Goal: Task Accomplishment & Management: Complete application form

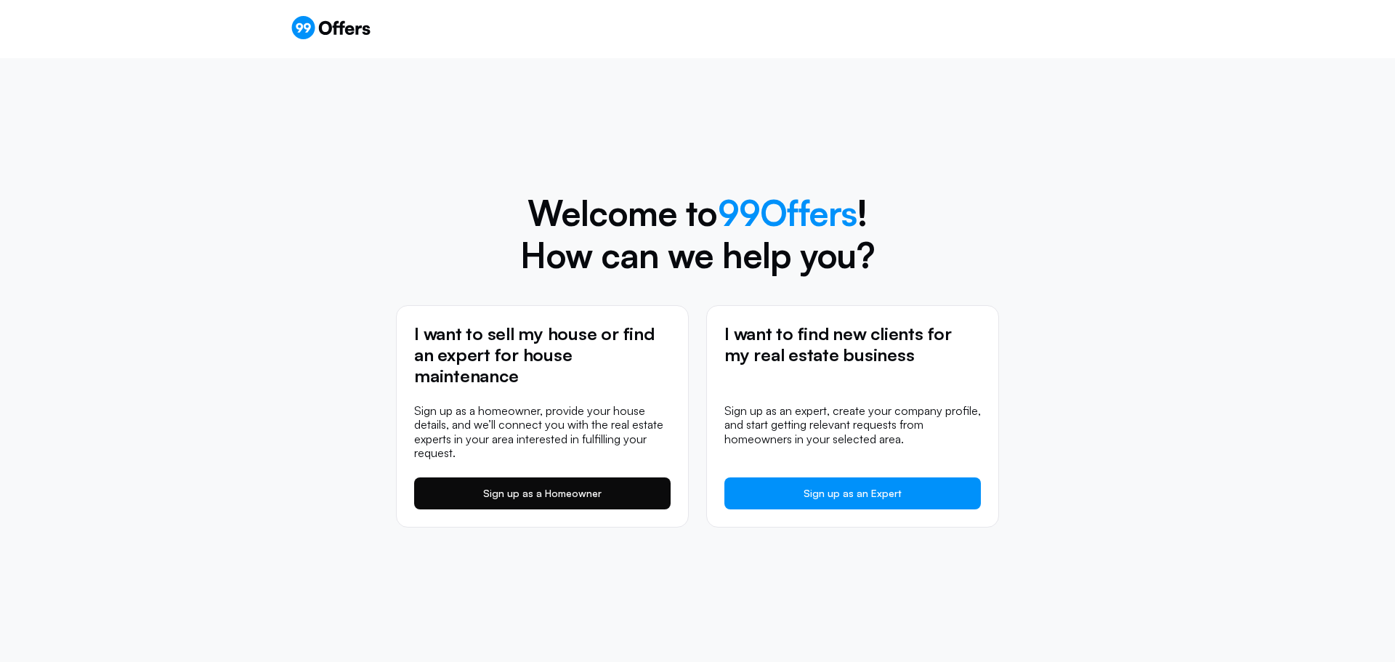
click at [533, 493] on link "Sign up as a Homeowner" at bounding box center [542, 493] width 256 height 32
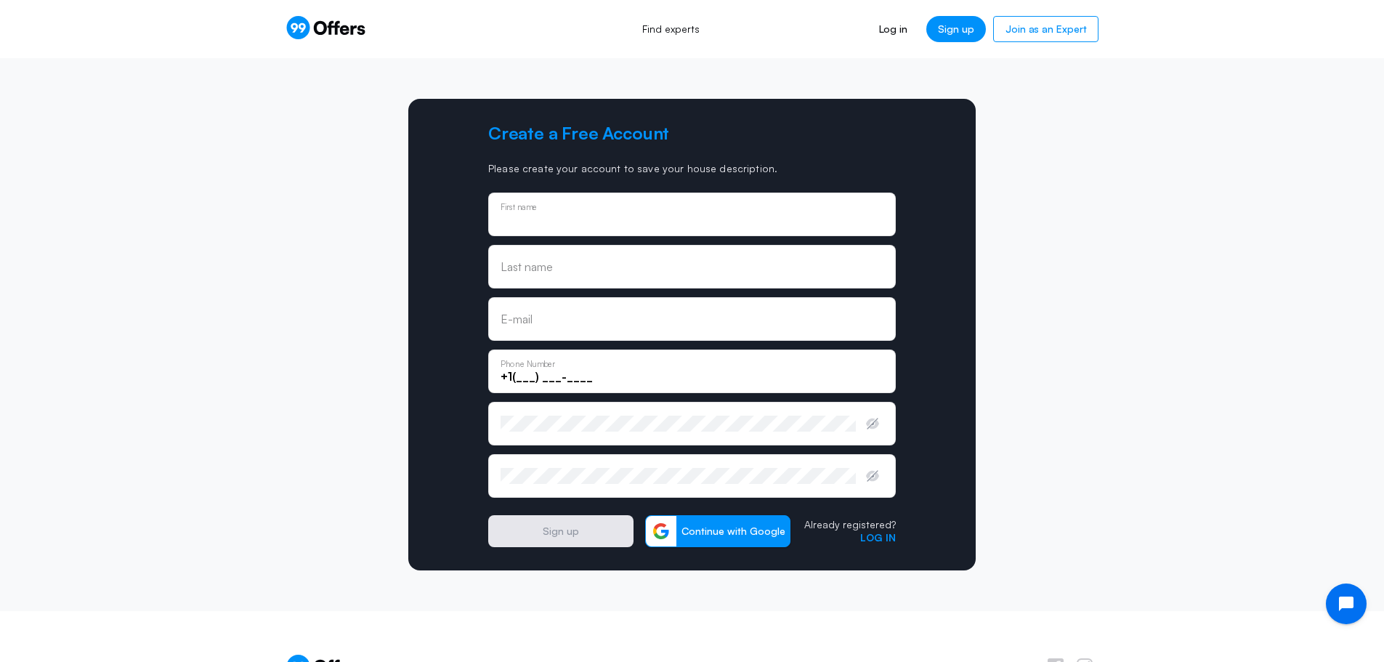
click at [531, 209] on div "First name" at bounding box center [692, 214] width 383 height 16
type input "[PERSON_NAME]"
type input "[EMAIL_ADDRESS][DOMAIN_NAME]"
click at [517, 379] on input "+1(___) ___-____" at bounding box center [692, 376] width 383 height 16
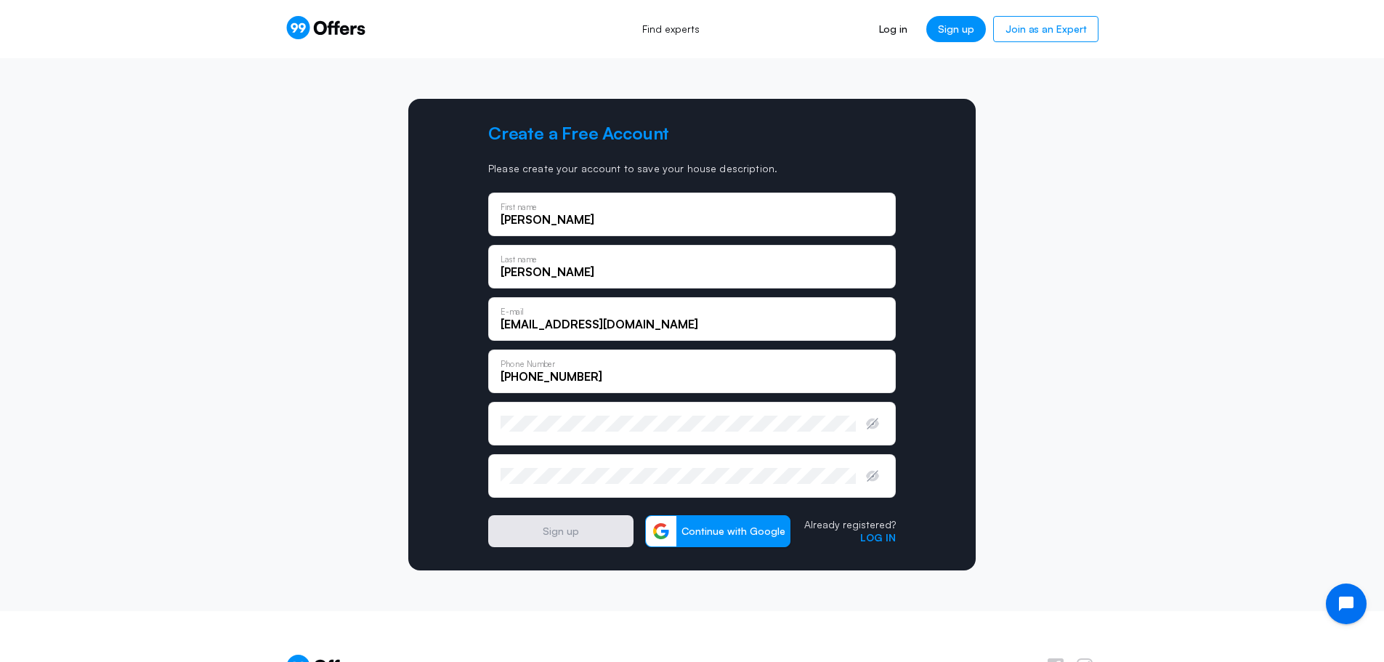
type input "[PHONE_NUMBER]"
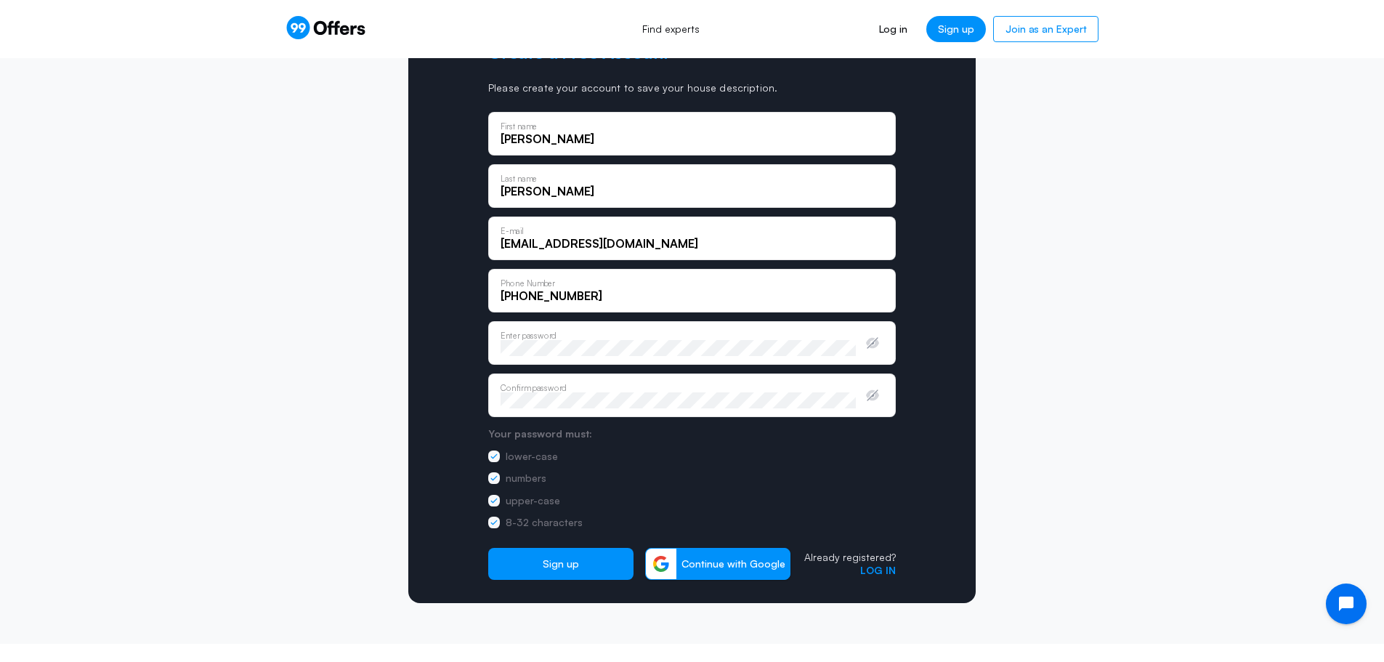
scroll to position [145, 0]
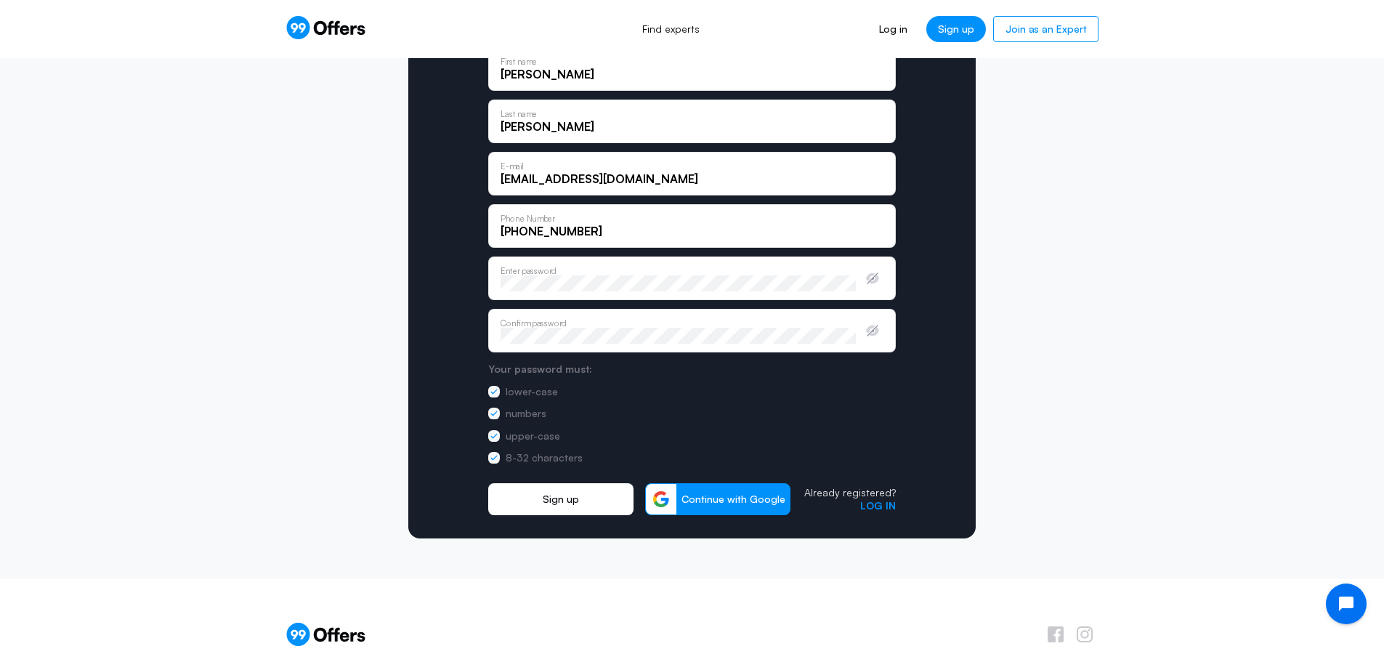
click at [549, 501] on button "Sign up" at bounding box center [560, 499] width 145 height 32
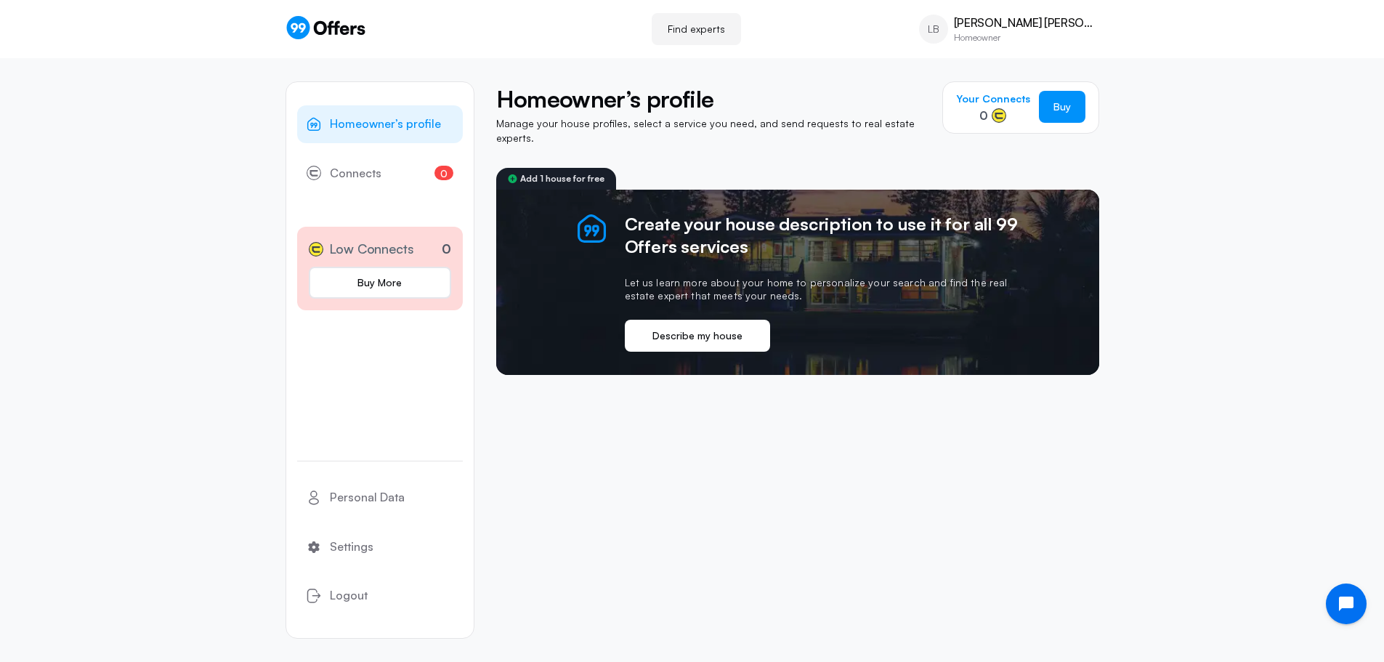
click at [708, 330] on button "Describe my house" at bounding box center [697, 336] width 145 height 32
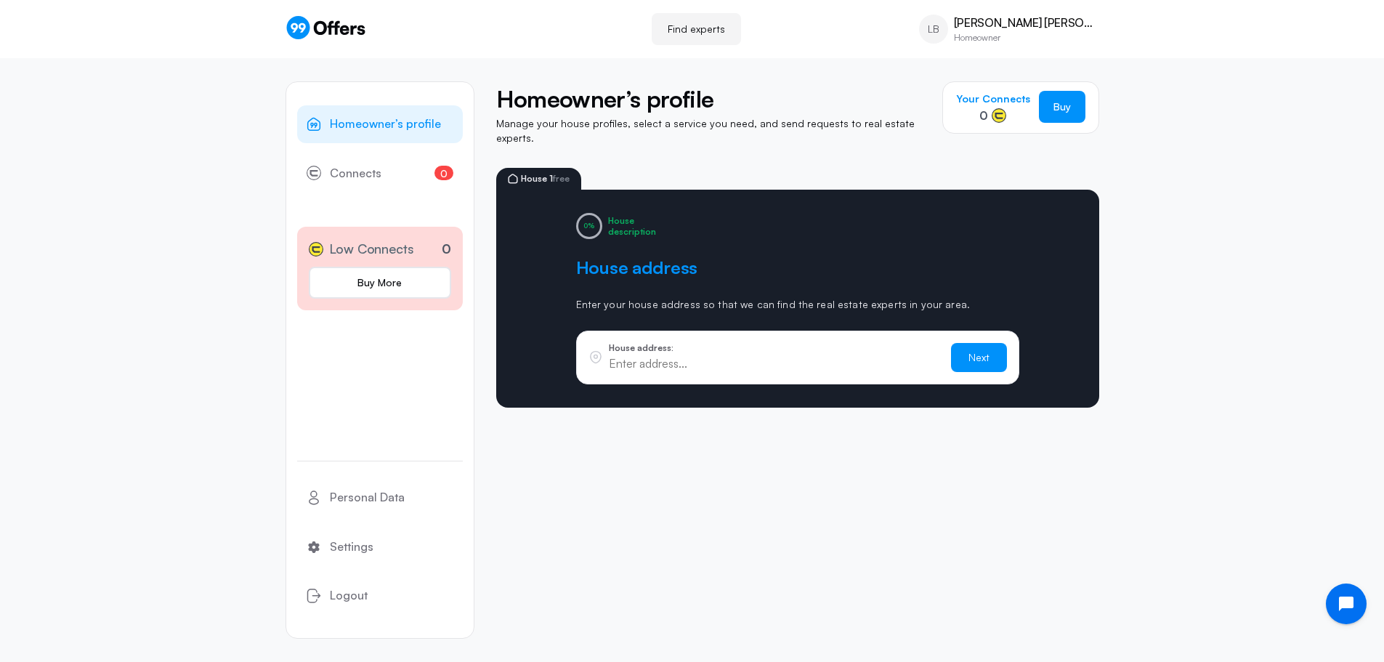
click at [665, 355] on input "text" at bounding box center [774, 363] width 331 height 16
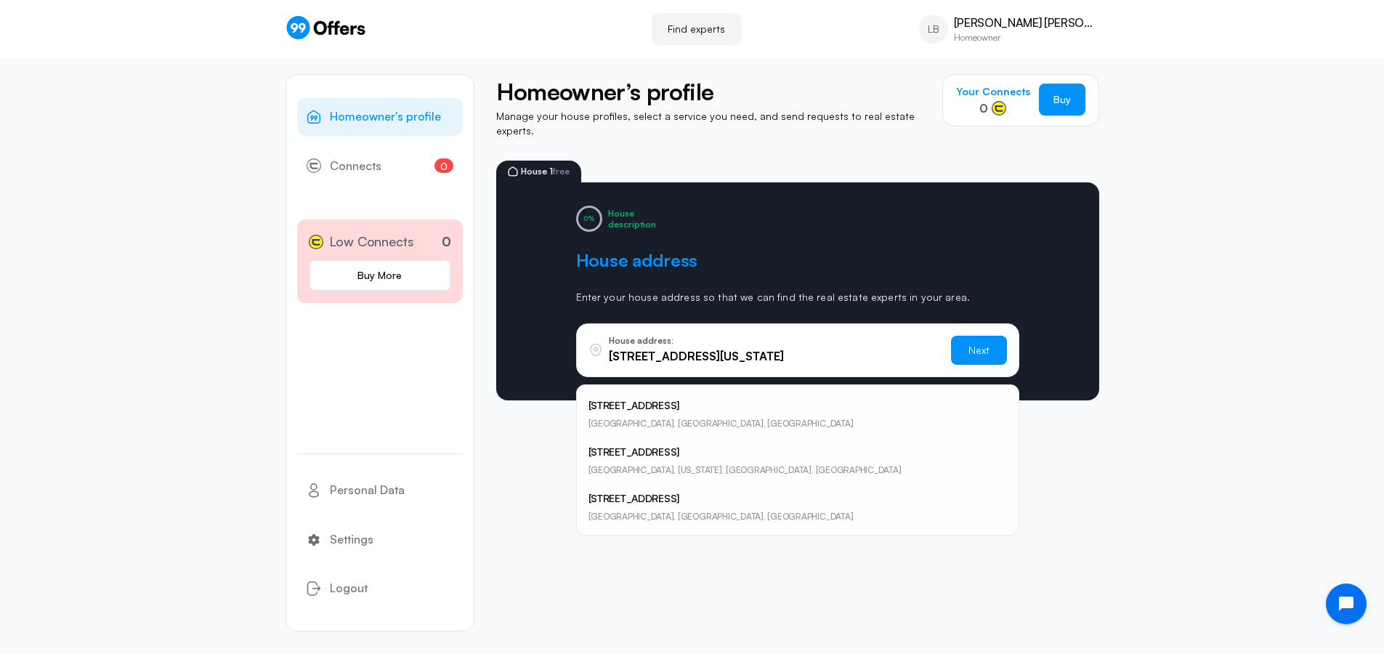
scroll to position [15, 0]
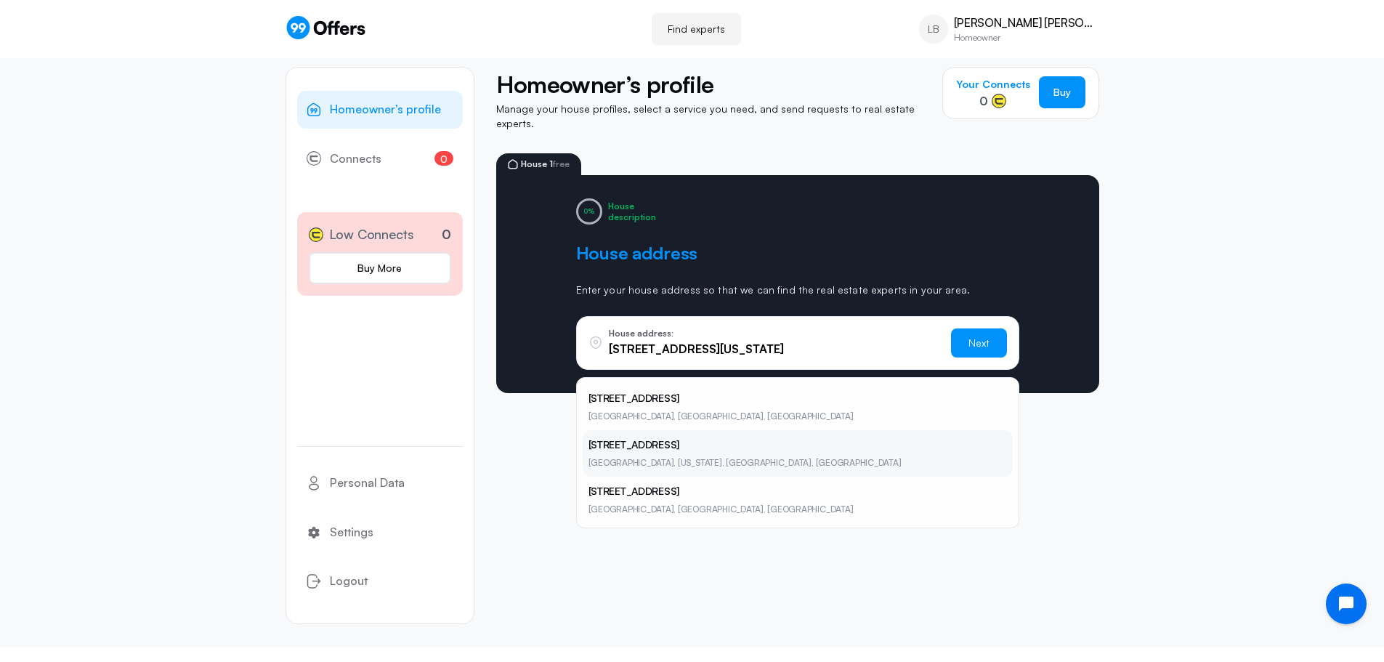
click at [633, 457] on span "[GEOGRAPHIC_DATA], [US_STATE], [GEOGRAPHIC_DATA], [GEOGRAPHIC_DATA]" at bounding box center [744, 462] width 313 height 11
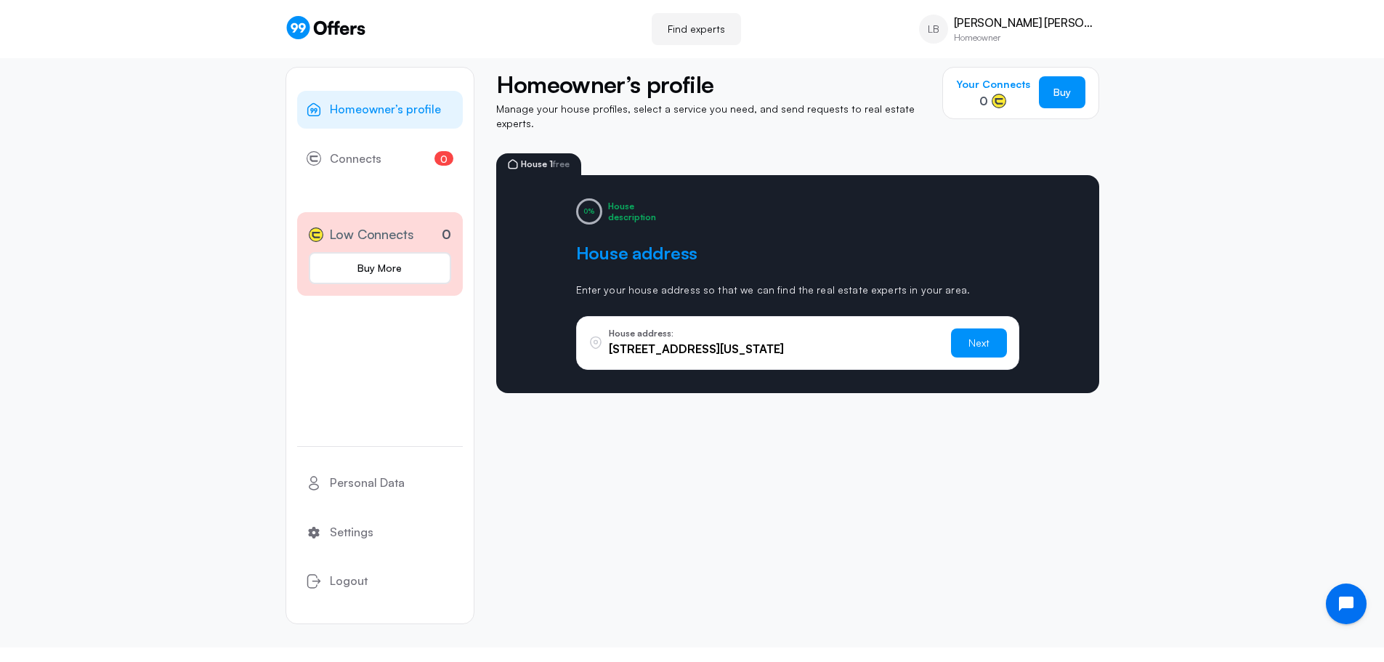
type input "[STREET_ADDRESS]"
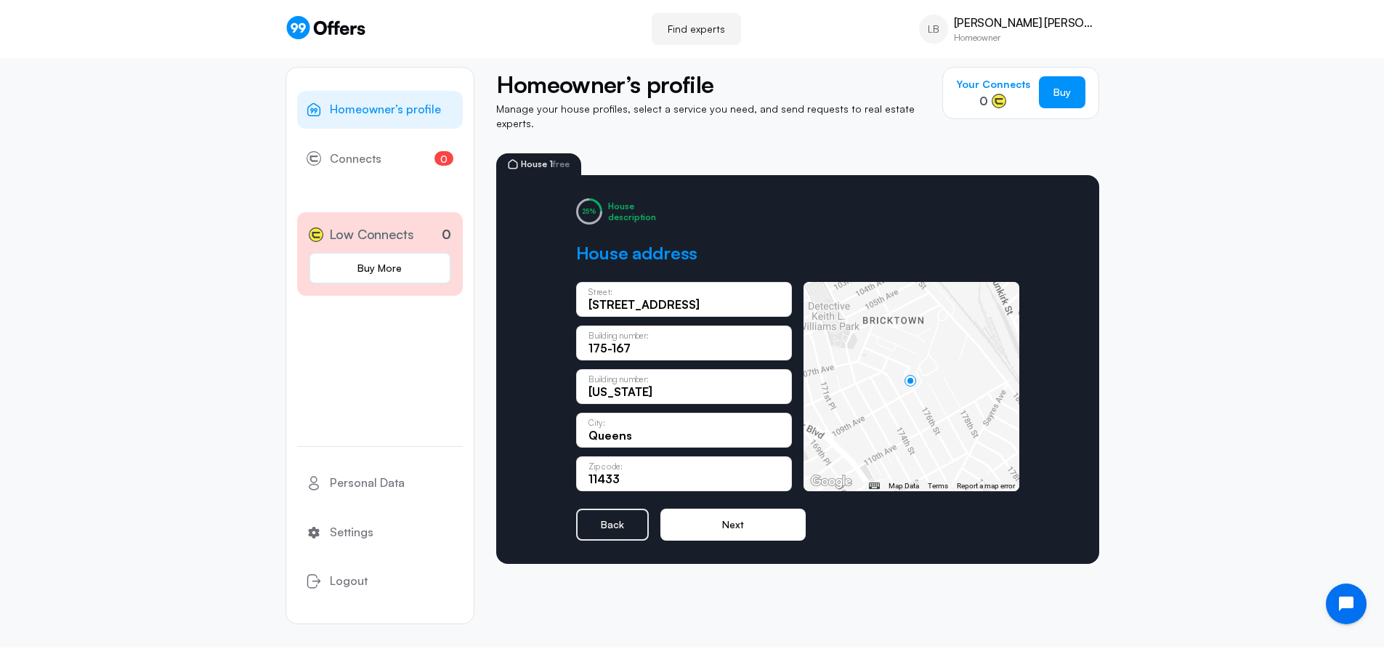
click at [708, 522] on button "Next" at bounding box center [732, 525] width 145 height 32
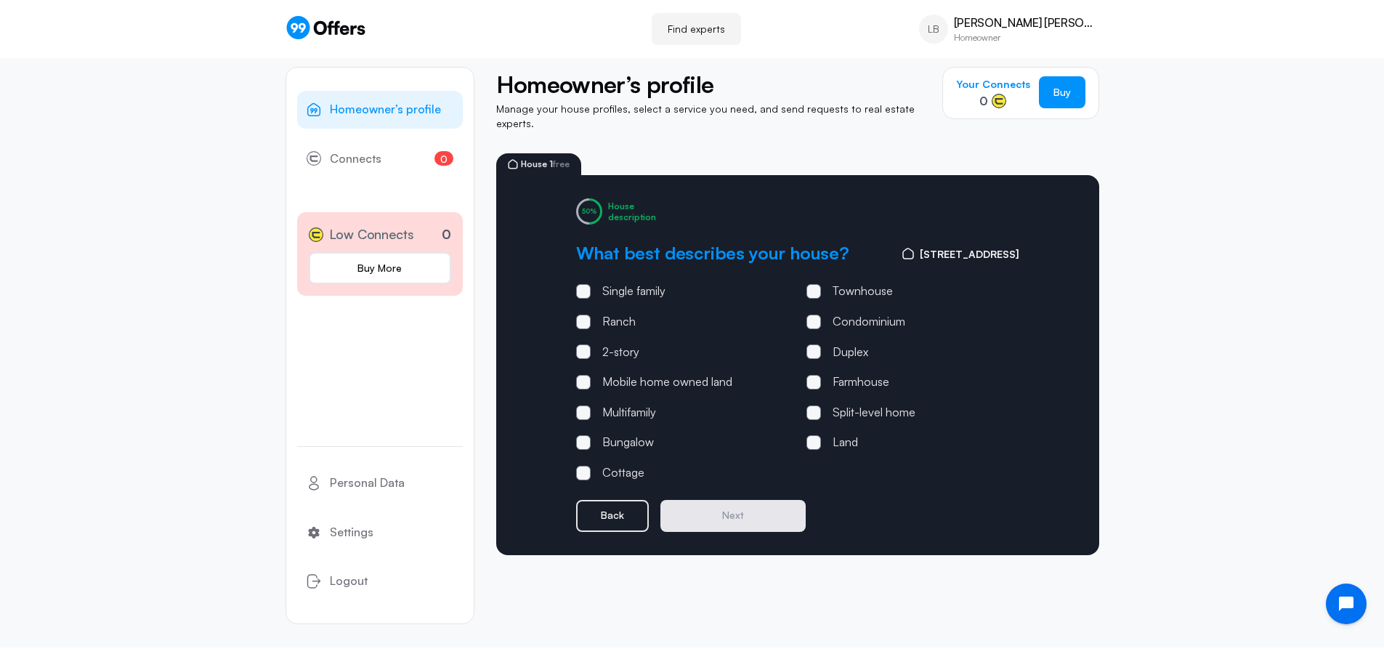
scroll to position [0, 0]
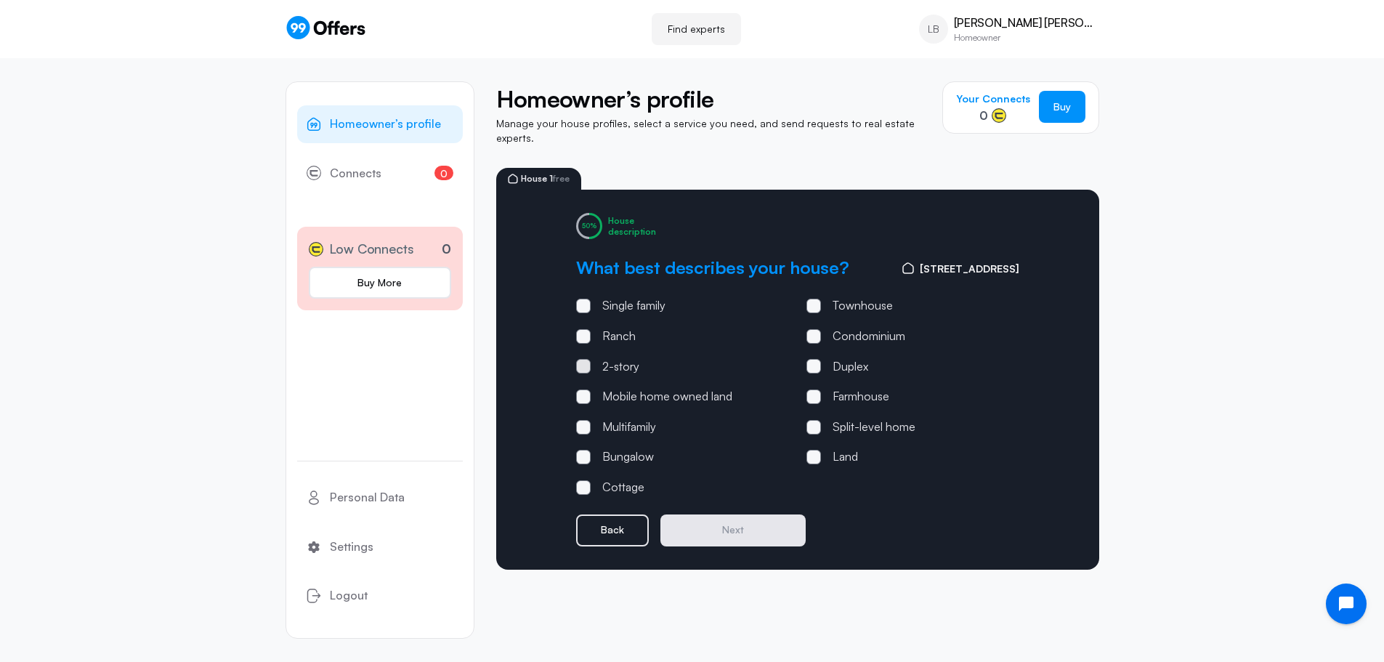
click at [578, 359] on span at bounding box center [583, 366] width 15 height 15
click at [0, 0] on input "2-story" at bounding box center [0, 0] width 0 height 0
click at [587, 420] on span at bounding box center [583, 427] width 15 height 15
click at [0, 0] on input "Multifamily" at bounding box center [0, 0] width 0 height 0
click at [731, 518] on button "Next" at bounding box center [732, 530] width 145 height 32
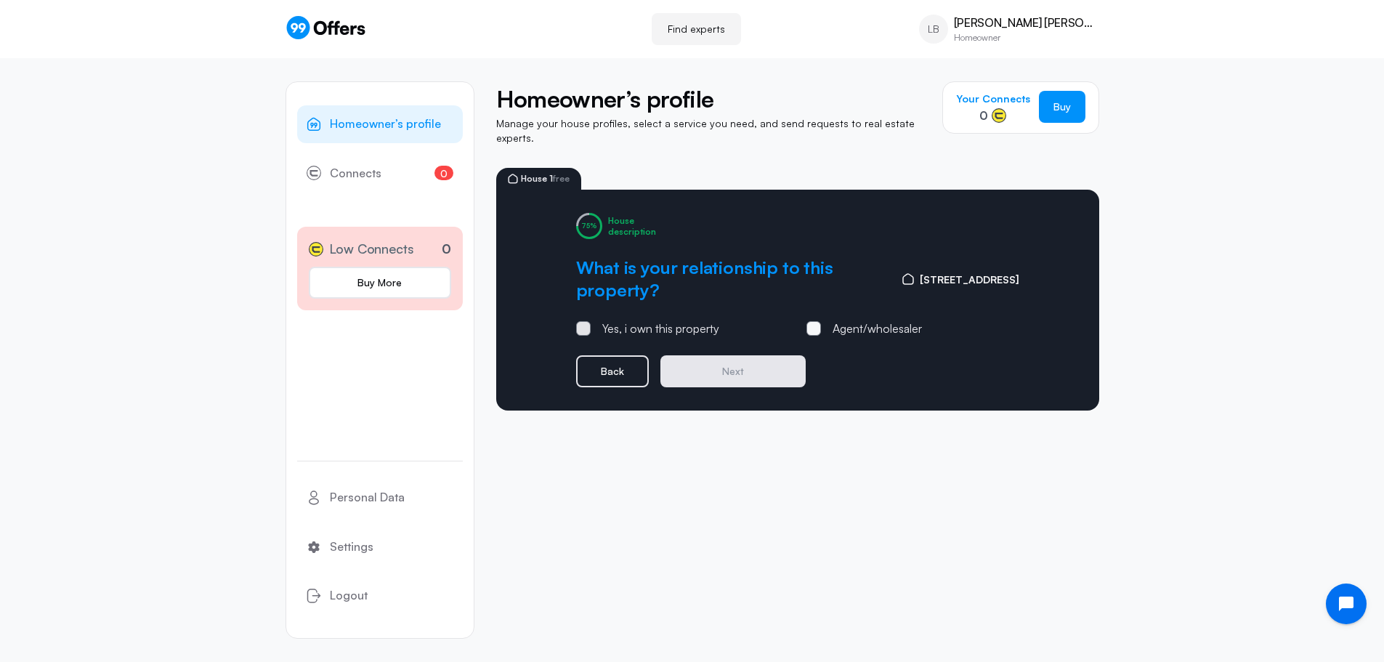
click at [584, 326] on span at bounding box center [583, 328] width 4 height 4
click at [0, 0] on input "Yes, i own this property" at bounding box center [0, 0] width 0 height 0
click at [722, 365] on button "Next" at bounding box center [732, 371] width 145 height 32
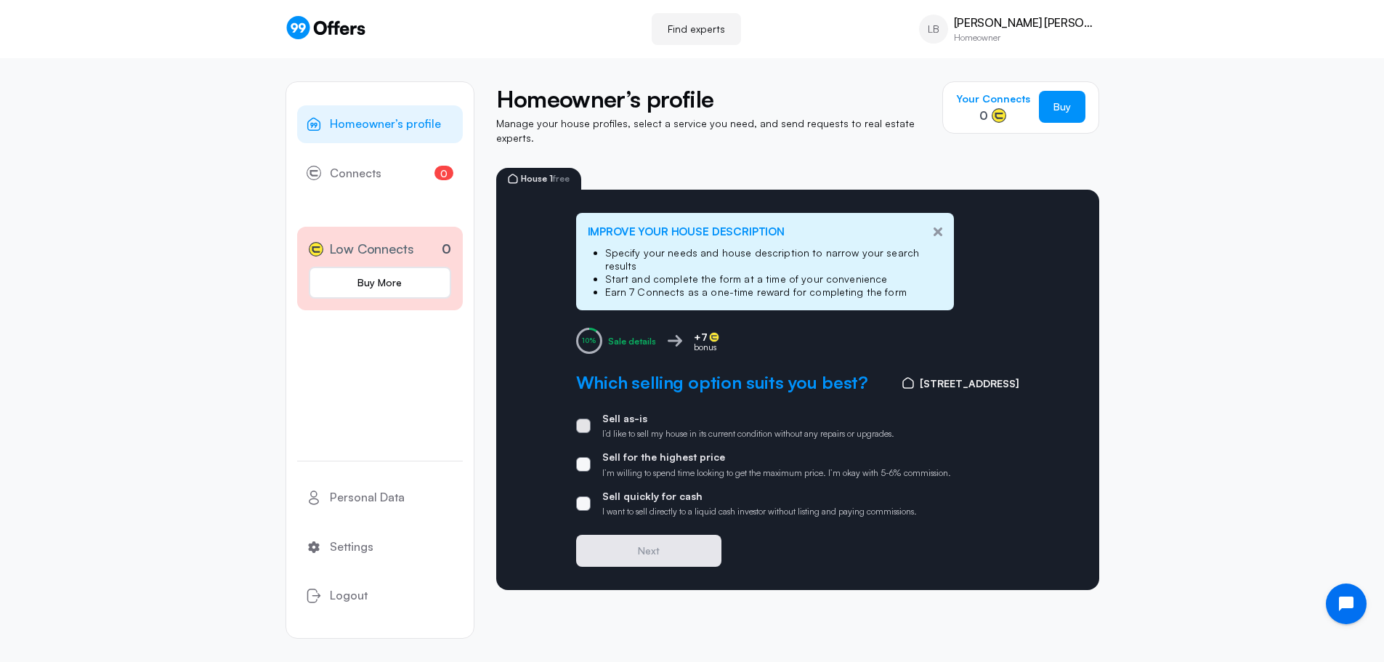
click at [584, 418] on span at bounding box center [583, 425] width 15 height 15
click at [0, 0] on input "Sell as-is I’d like to sell my house in its current condition without any repai…" at bounding box center [0, 0] width 0 height 0
click at [588, 457] on span at bounding box center [583, 464] width 15 height 15
click at [0, 0] on input "Sell for the highest price I’m willing to spend time looking to get the maximum…" at bounding box center [0, 0] width 0 height 0
click at [590, 490] on label "Sell quickly for cash I want to sell directly to a liquid cash investor without…" at bounding box center [746, 504] width 341 height 28
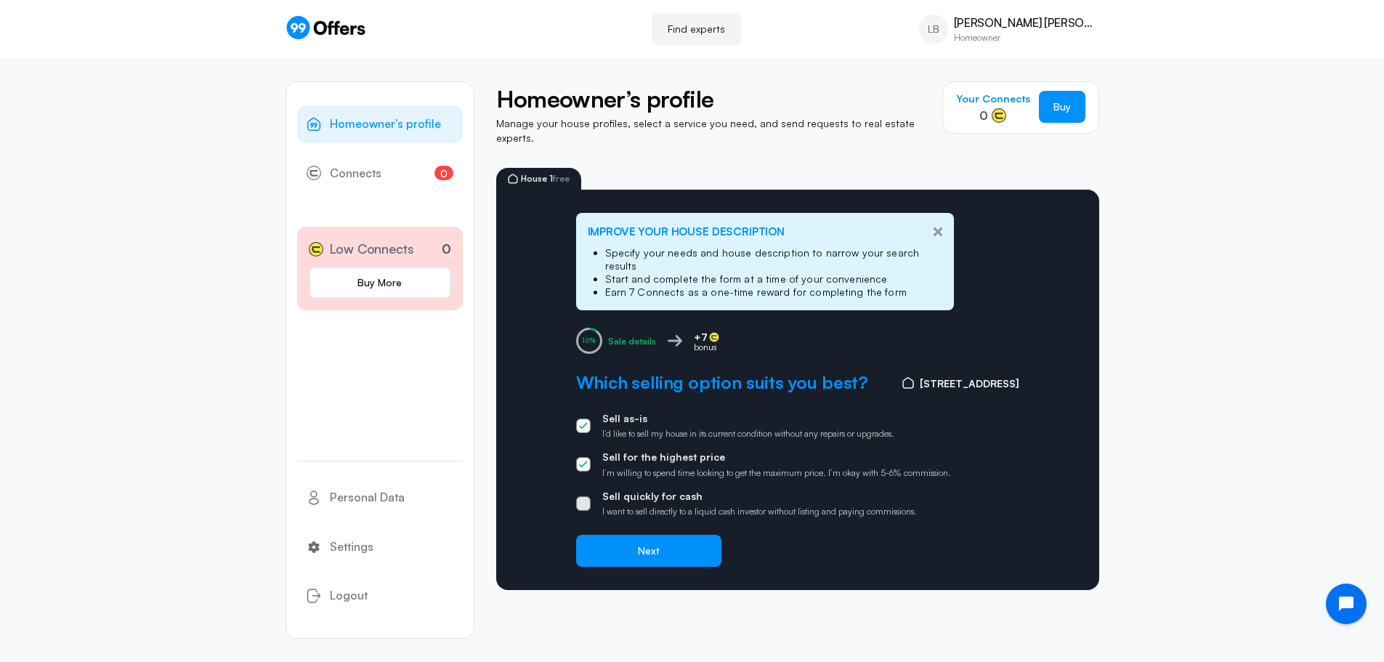
click at [0, 0] on input "Sell quickly for cash I want to sell directly to a liquid cash investor without…" at bounding box center [0, 0] width 0 height 0
click at [647, 535] on button "Next" at bounding box center [648, 551] width 145 height 32
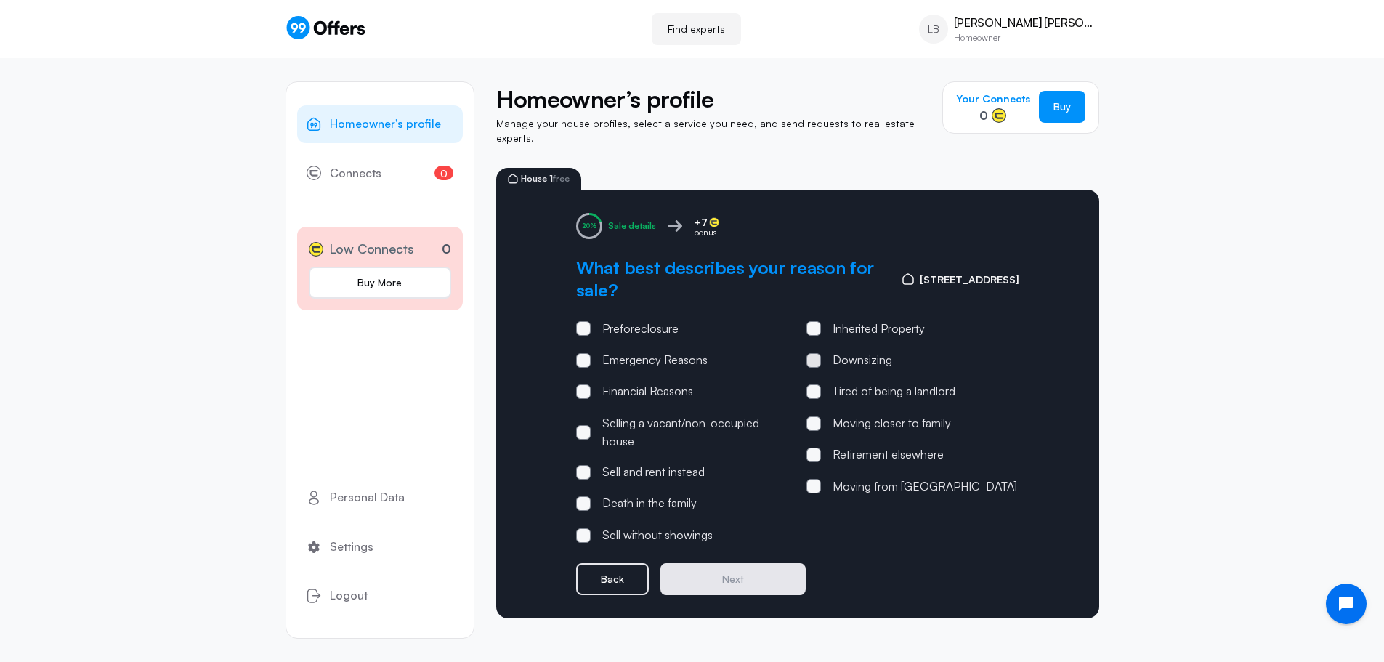
click at [813, 353] on span at bounding box center [813, 360] width 15 height 15
click at [0, 0] on input "Downsizing" at bounding box center [0, 0] width 0 height 0
click at [735, 567] on button "Next" at bounding box center [732, 579] width 145 height 32
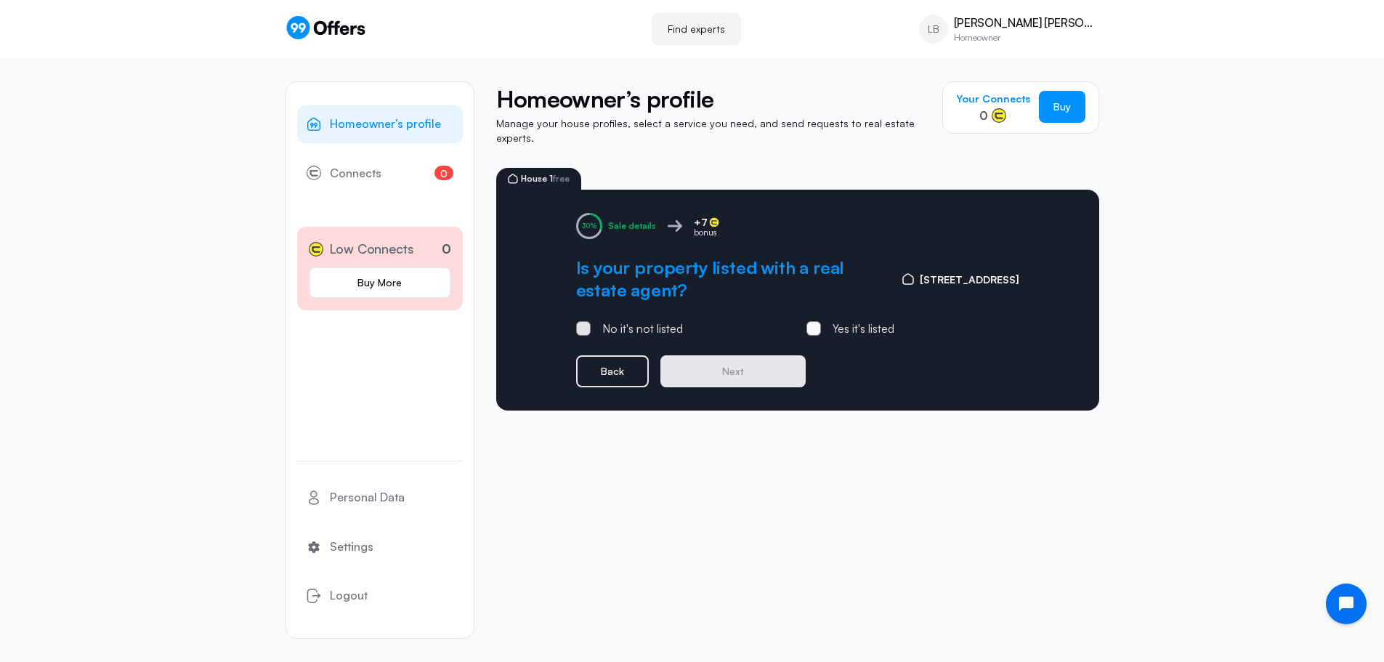
drag, startPoint x: 580, startPoint y: 315, endPoint x: 594, endPoint y: 328, distance: 20.0
click at [580, 321] on span at bounding box center [583, 328] width 15 height 15
click at [0, 0] on input "No it's not listed" at bounding box center [0, 0] width 0 height 0
click at [705, 362] on button "Next" at bounding box center [732, 371] width 145 height 32
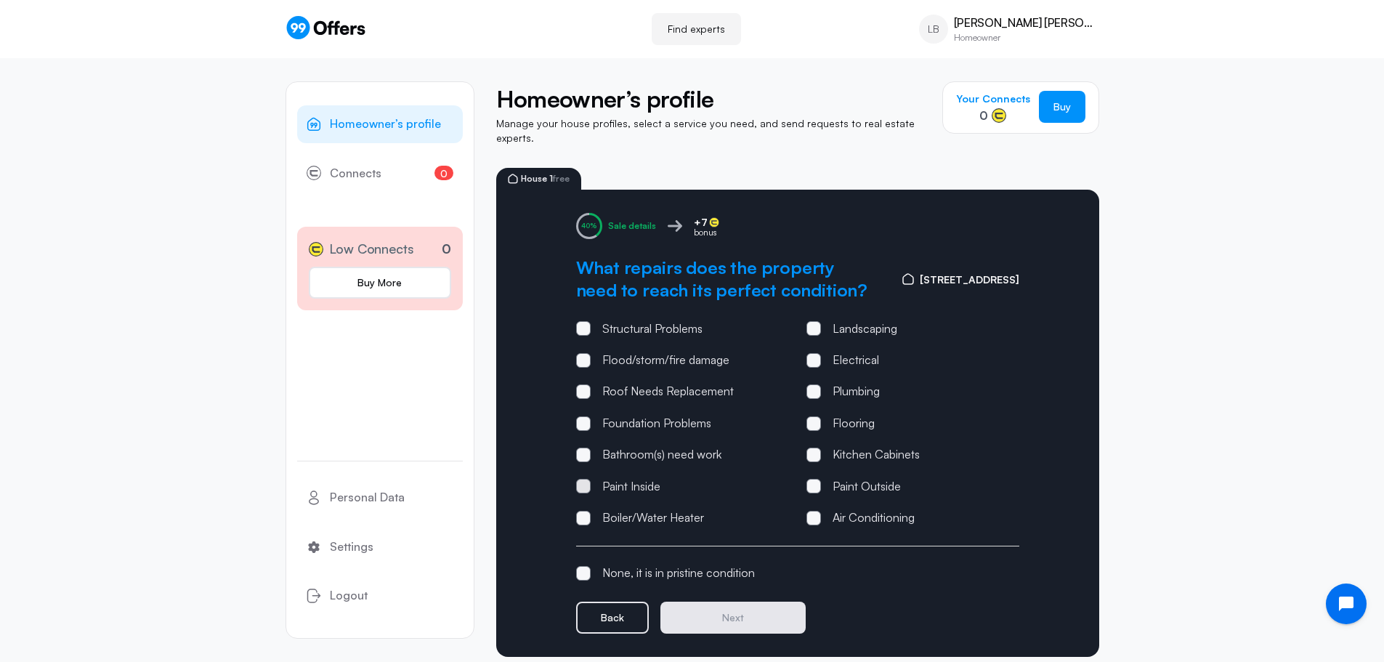
click at [580, 479] on span at bounding box center [583, 486] width 15 height 15
click at [0, 0] on input "Paint Inside" at bounding box center [0, 0] width 0 height 0
click at [584, 384] on span at bounding box center [583, 391] width 15 height 15
click at [0, 0] on input "Roof Needs Replacement" at bounding box center [0, 0] width 0 height 0
click at [584, 388] on icon at bounding box center [583, 391] width 9 height 7
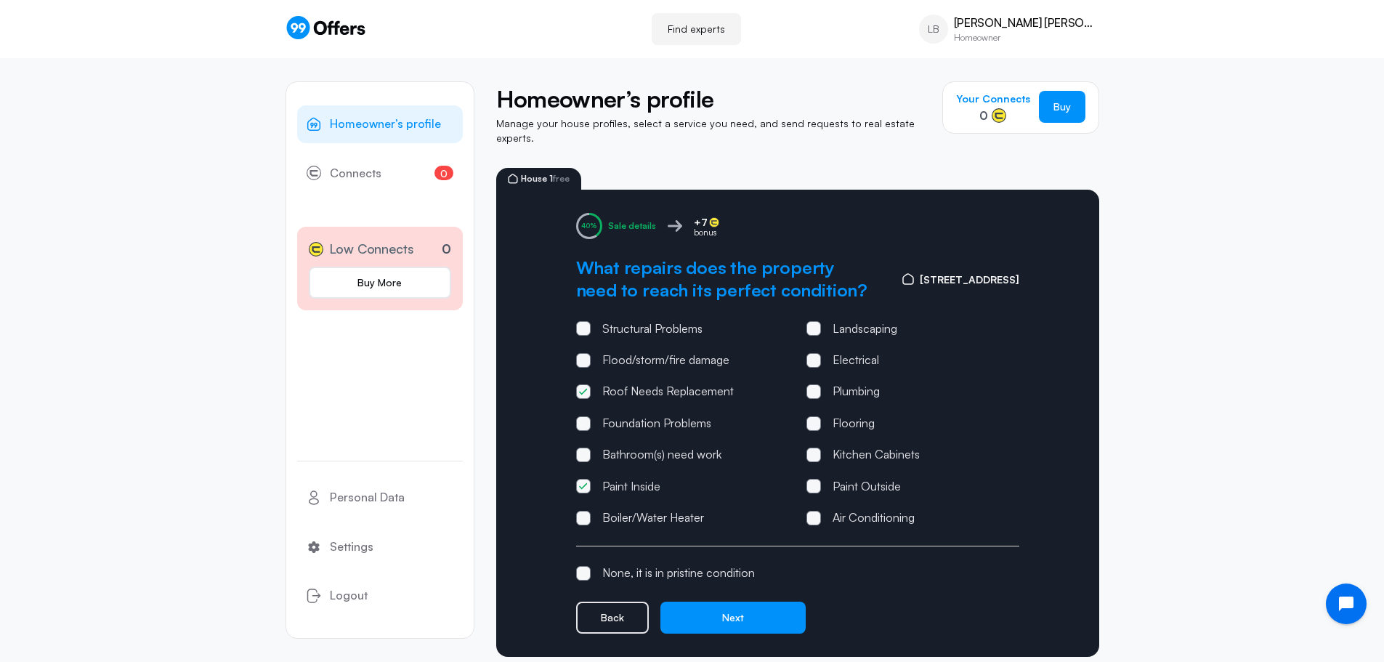
click at [0, 0] on input "Roof Needs Replacement" at bounding box center [0, 0] width 0 height 0
click at [735, 612] on button "Next" at bounding box center [732, 618] width 145 height 32
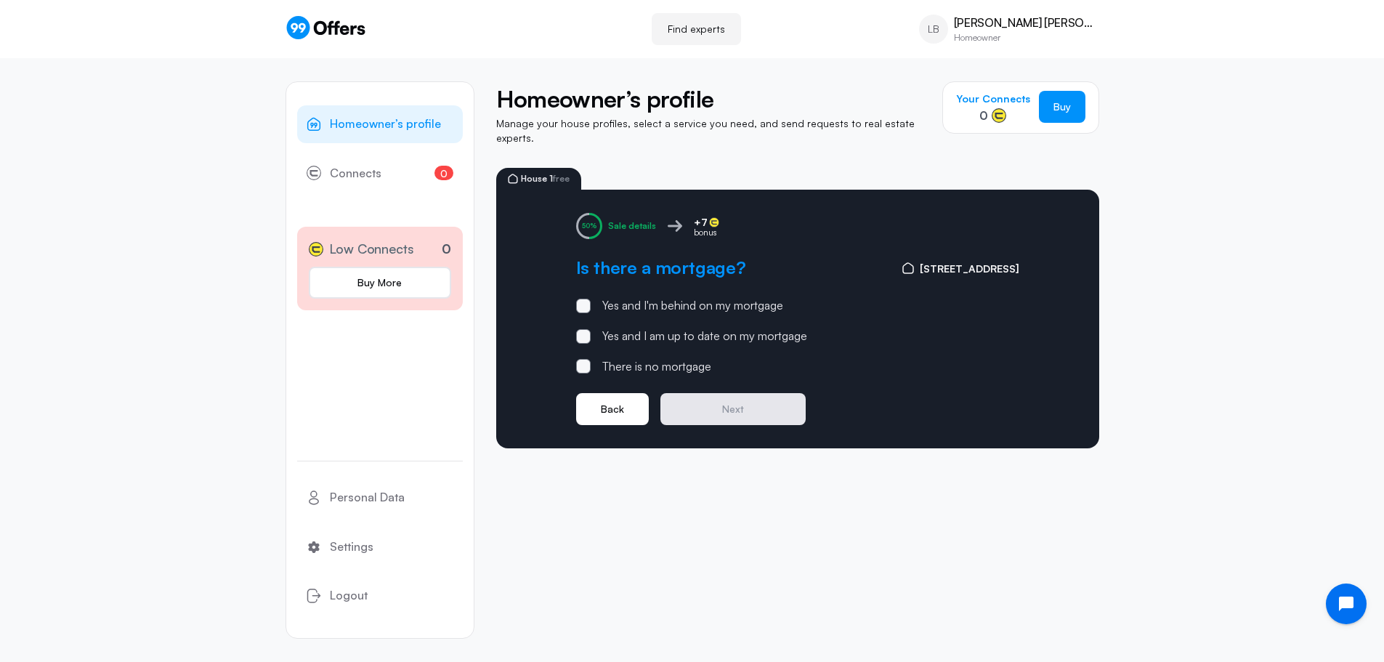
click at [623, 403] on button "Back" at bounding box center [612, 409] width 73 height 32
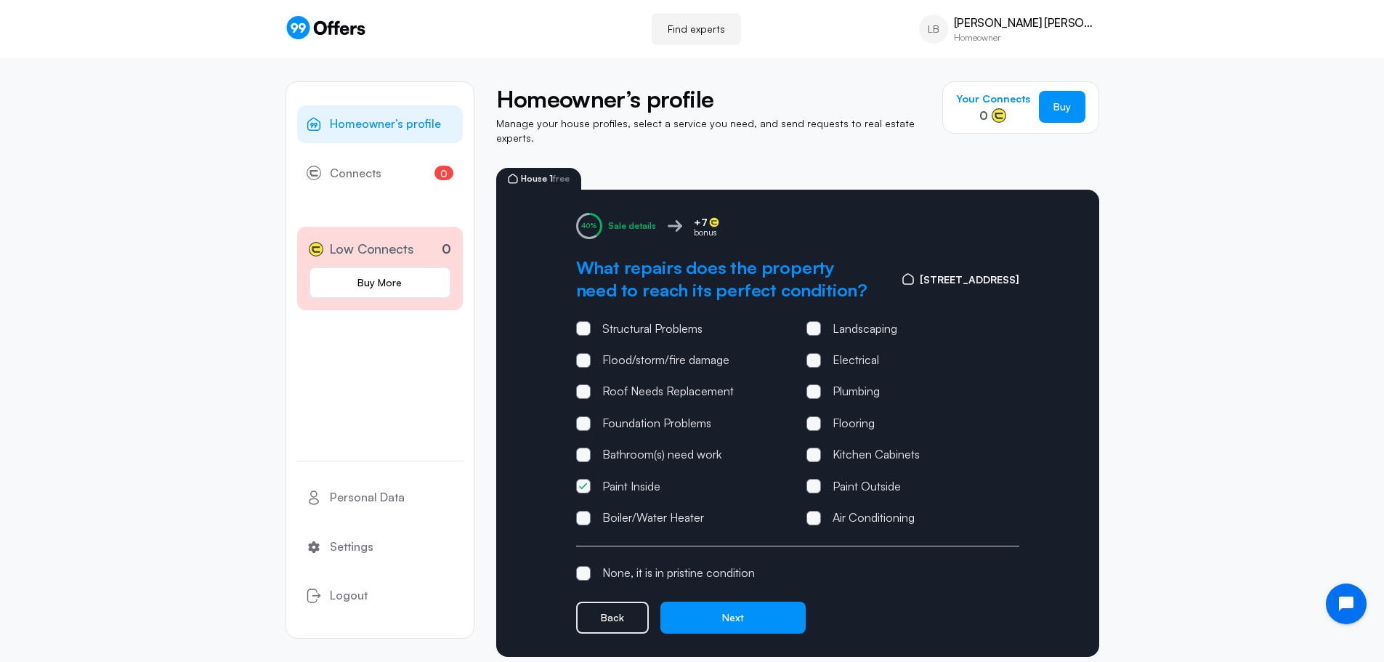
click at [618, 607] on button "Back" at bounding box center [612, 618] width 73 height 32
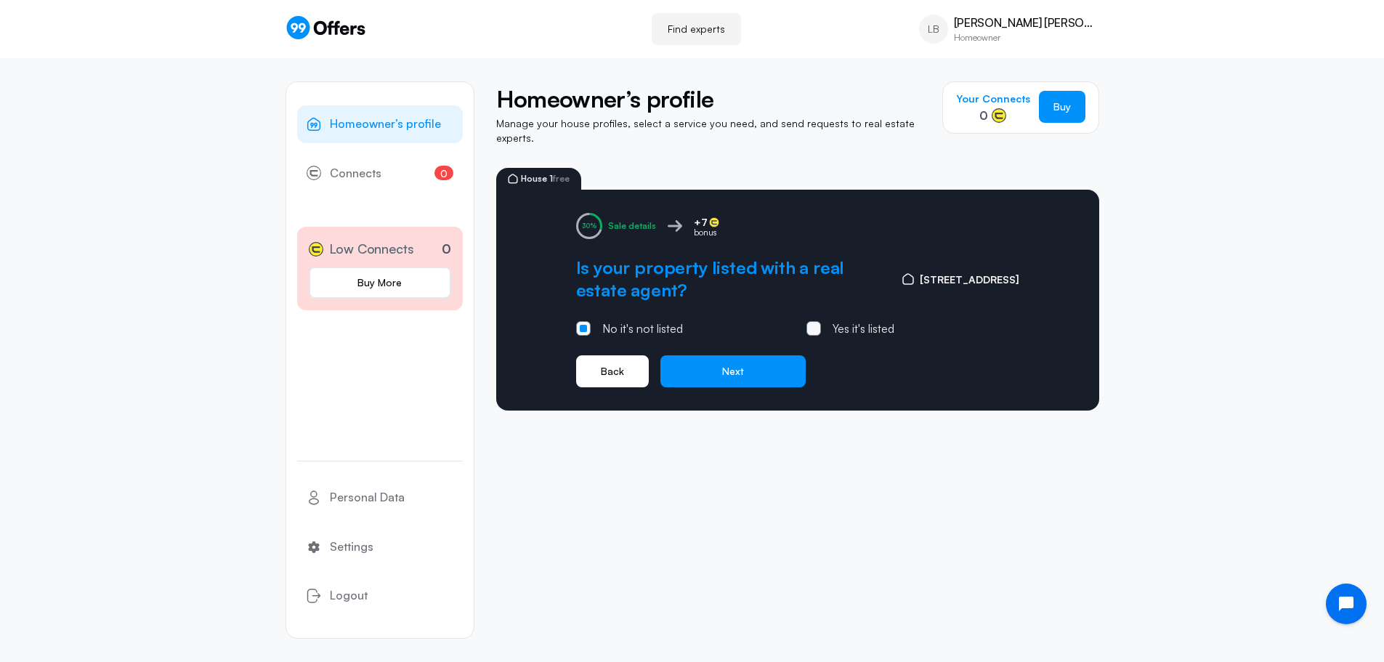
click at [616, 360] on button "Back" at bounding box center [612, 371] width 73 height 32
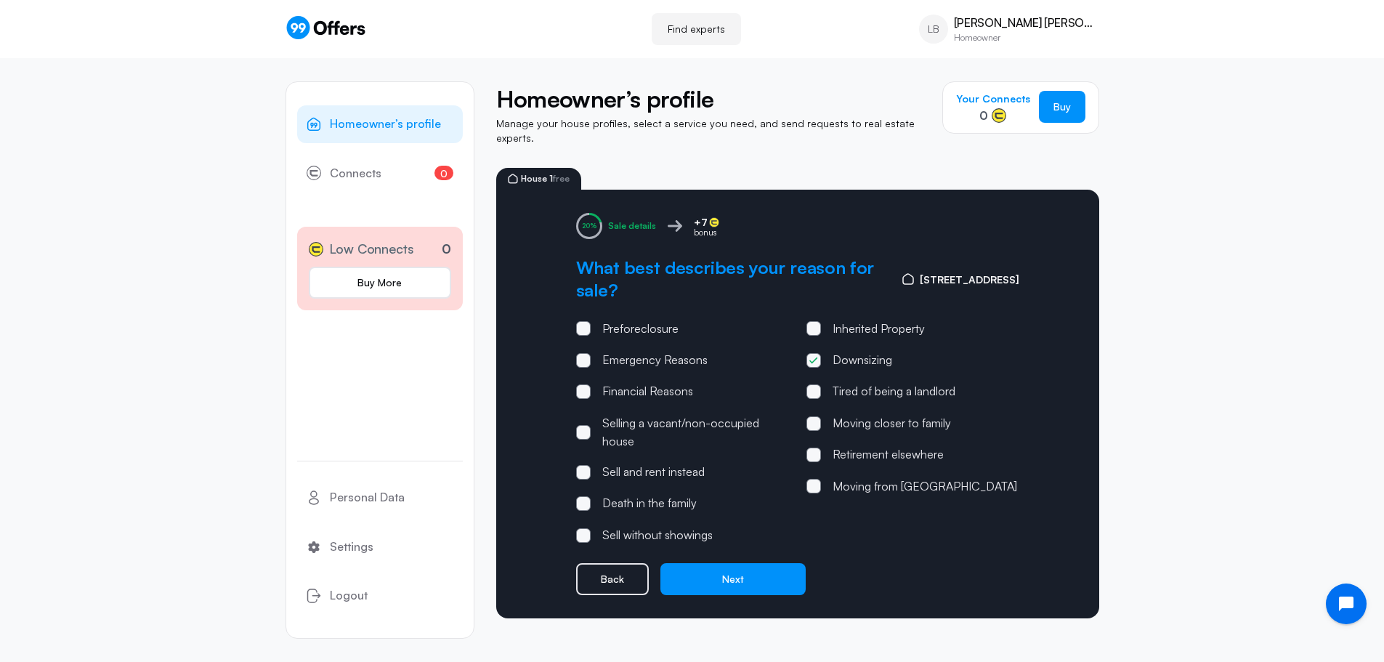
click at [610, 571] on button "Back" at bounding box center [612, 579] width 73 height 32
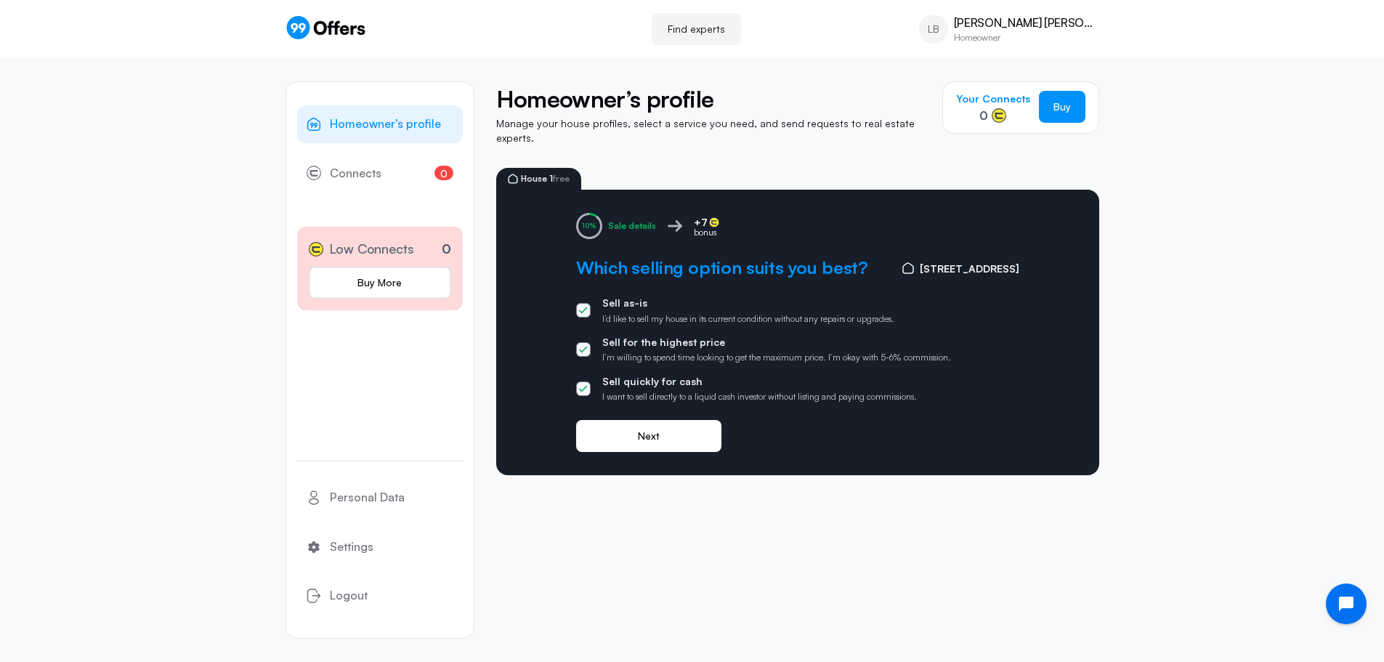
click at [665, 435] on button "Next" at bounding box center [648, 436] width 145 height 32
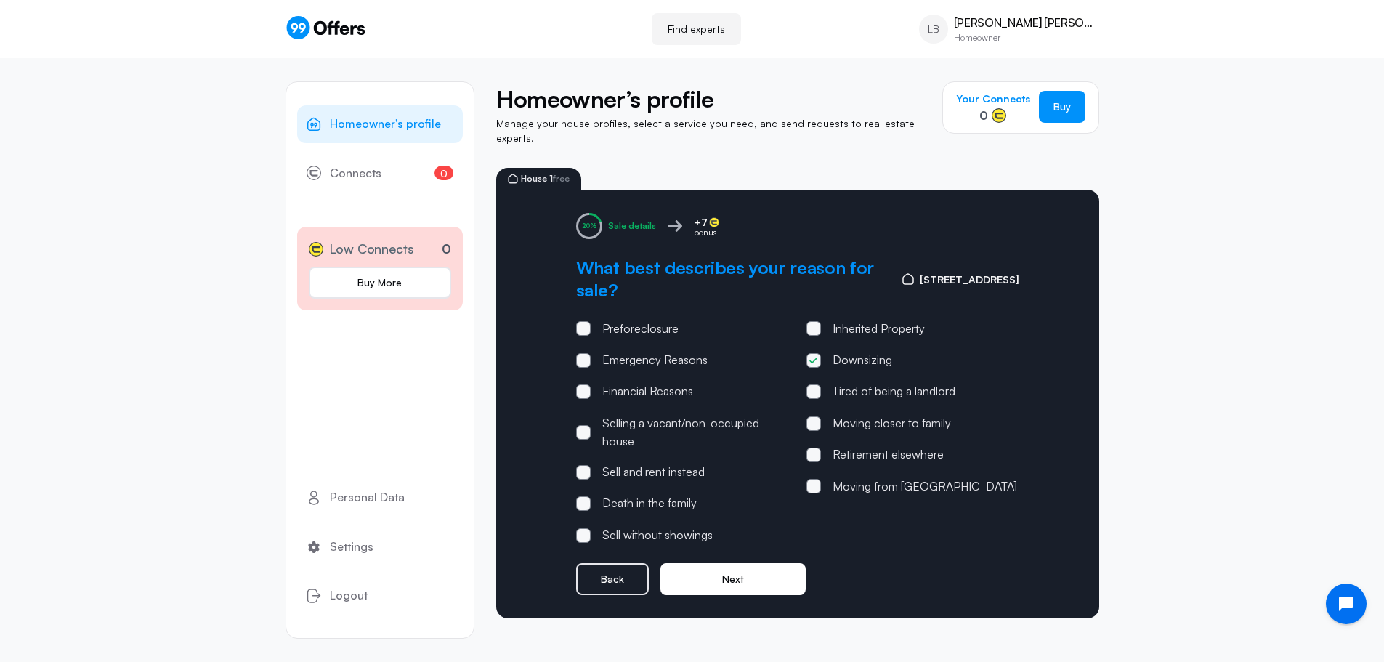
click at [757, 567] on button "Next" at bounding box center [732, 579] width 145 height 32
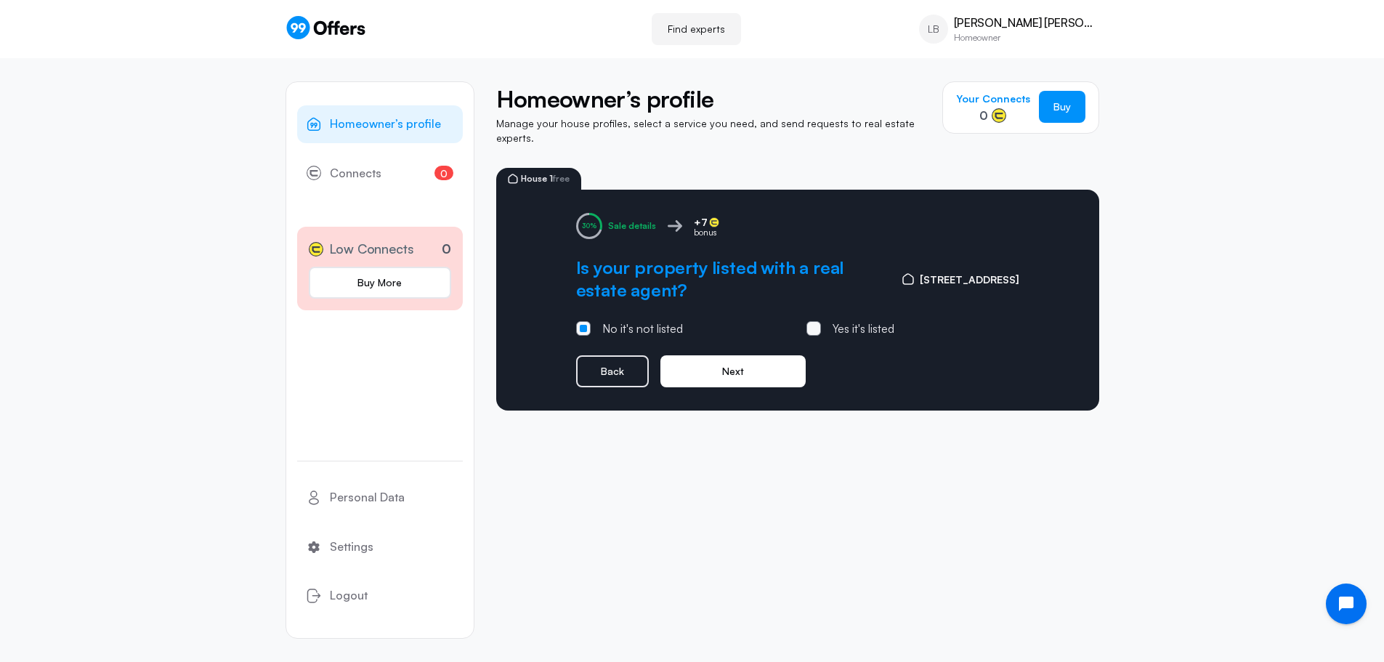
click at [744, 367] on button "Next" at bounding box center [732, 371] width 145 height 32
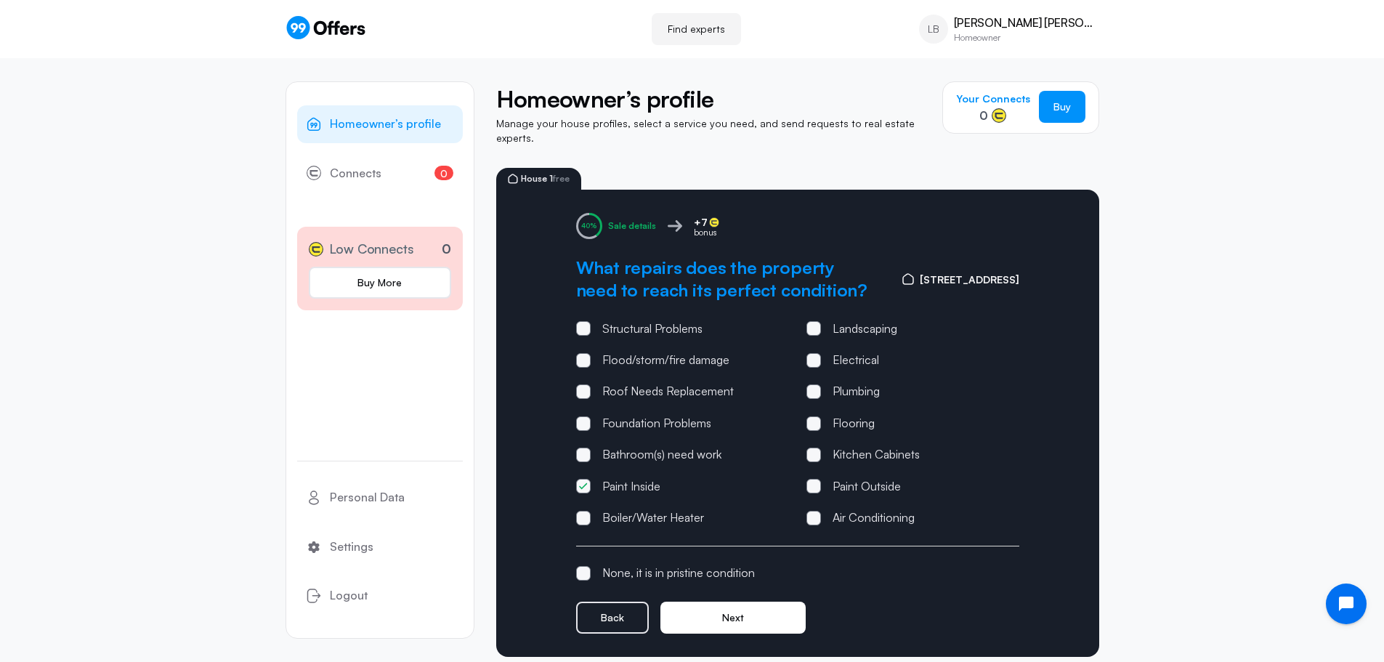
click at [737, 608] on button "Next" at bounding box center [732, 618] width 145 height 32
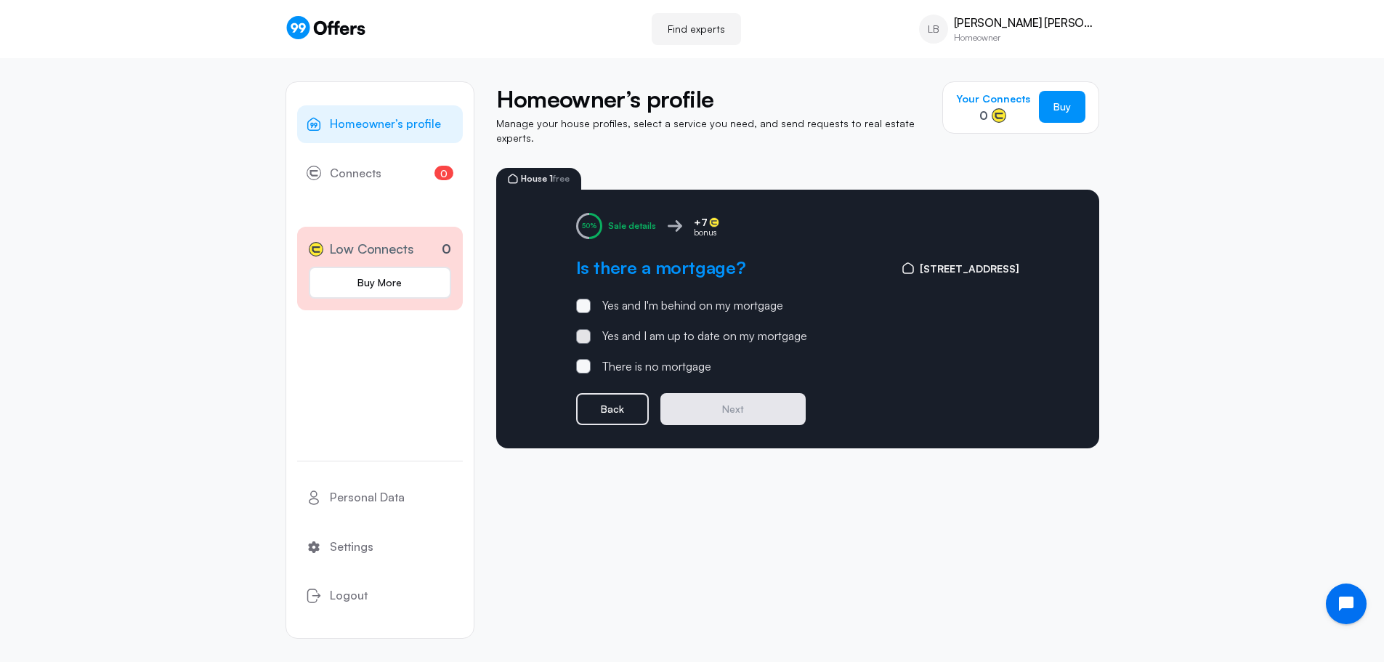
click at [580, 329] on span at bounding box center [583, 336] width 15 height 15
click at [0, 0] on input "Yes and I am up to date on my mortgage" at bounding box center [0, 0] width 0 height 0
click at [721, 400] on button "Next" at bounding box center [732, 409] width 145 height 32
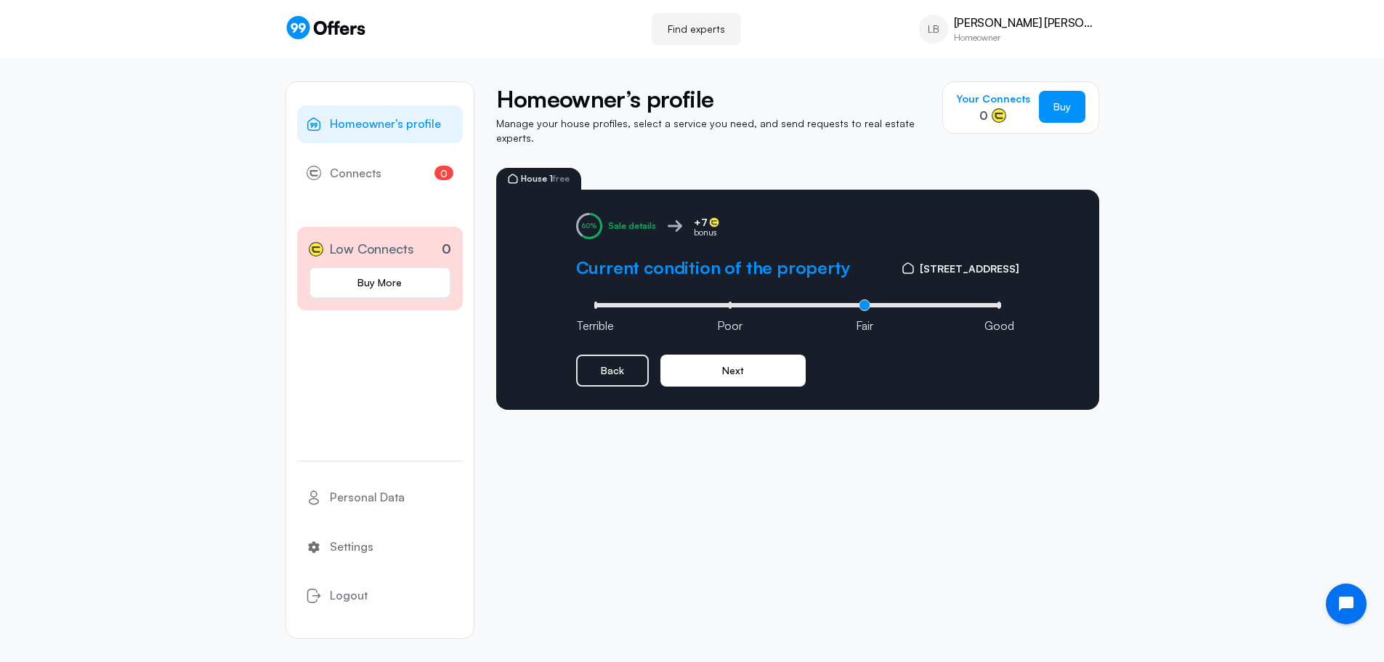
click at [762, 355] on button "Next" at bounding box center [732, 371] width 145 height 32
type input "3"
click at [998, 303] on input "range" at bounding box center [798, 305] width 414 height 4
click at [732, 360] on button "Next" at bounding box center [732, 371] width 145 height 32
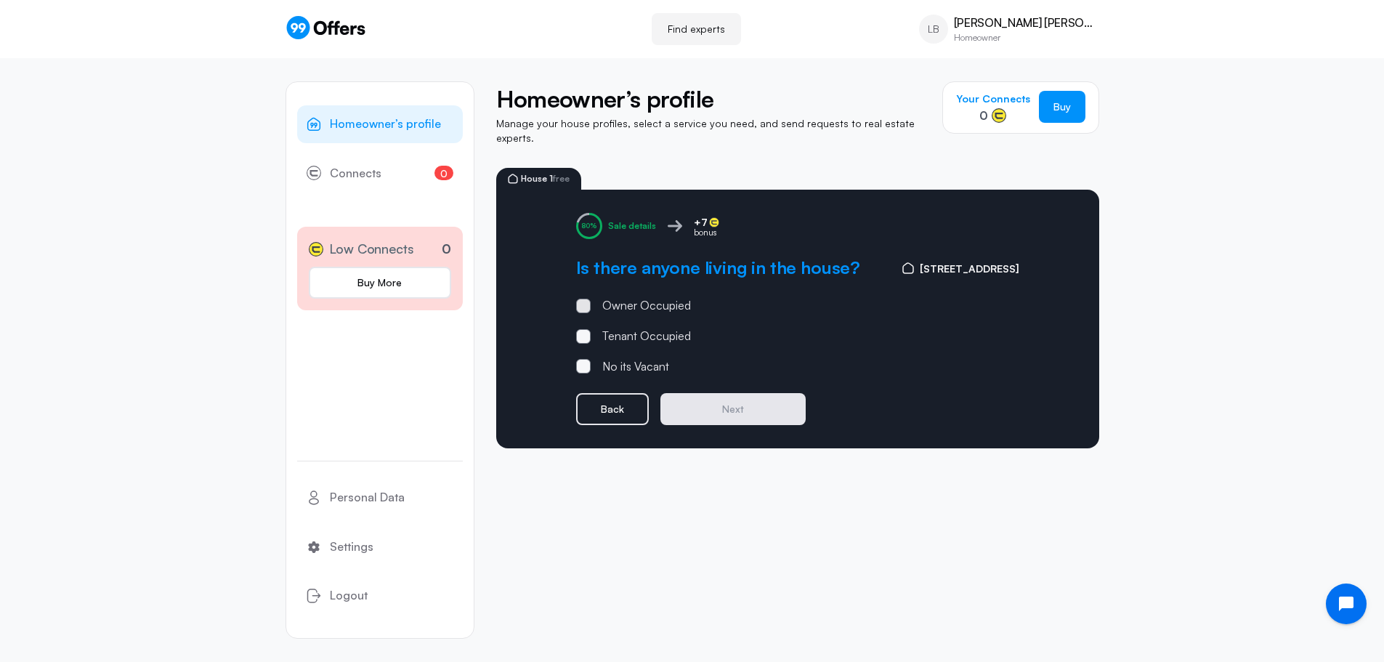
click at [579, 299] on span at bounding box center [583, 306] width 15 height 15
click at [0, 0] on input "Owner Occupied" at bounding box center [0, 0] width 0 height 0
click at [729, 399] on button "Next" at bounding box center [732, 409] width 145 height 32
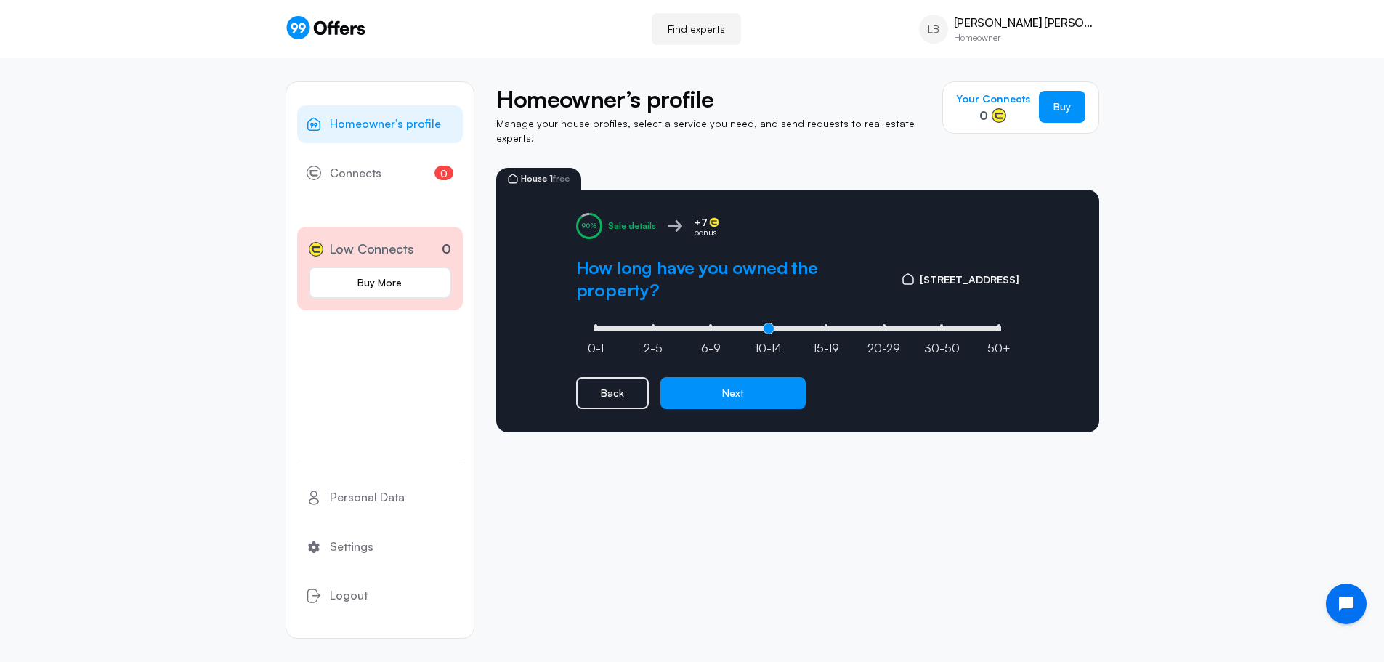
click at [766, 326] on input "range" at bounding box center [798, 328] width 414 height 4
type input "4"
click at [829, 326] on input "range" at bounding box center [798, 328] width 414 height 4
click at [737, 381] on button "Next" at bounding box center [732, 393] width 145 height 32
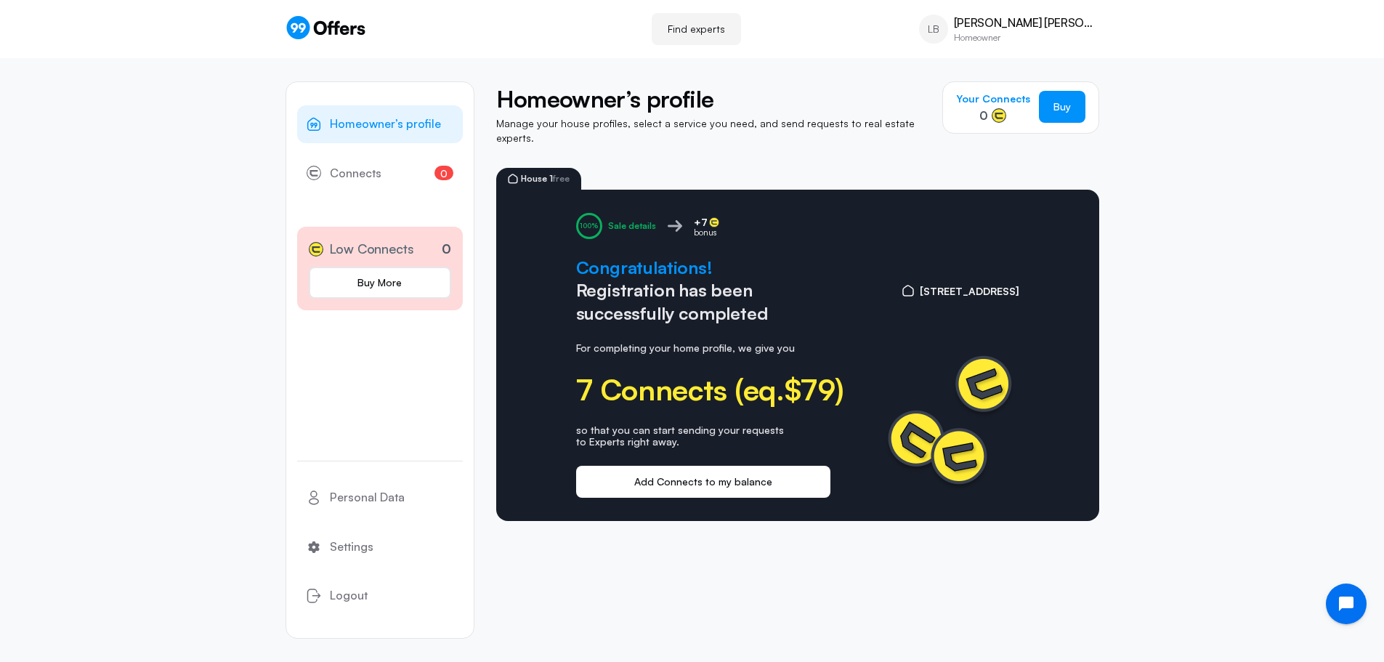
click at [712, 476] on button "Add Connects to my balance" at bounding box center [703, 482] width 254 height 32
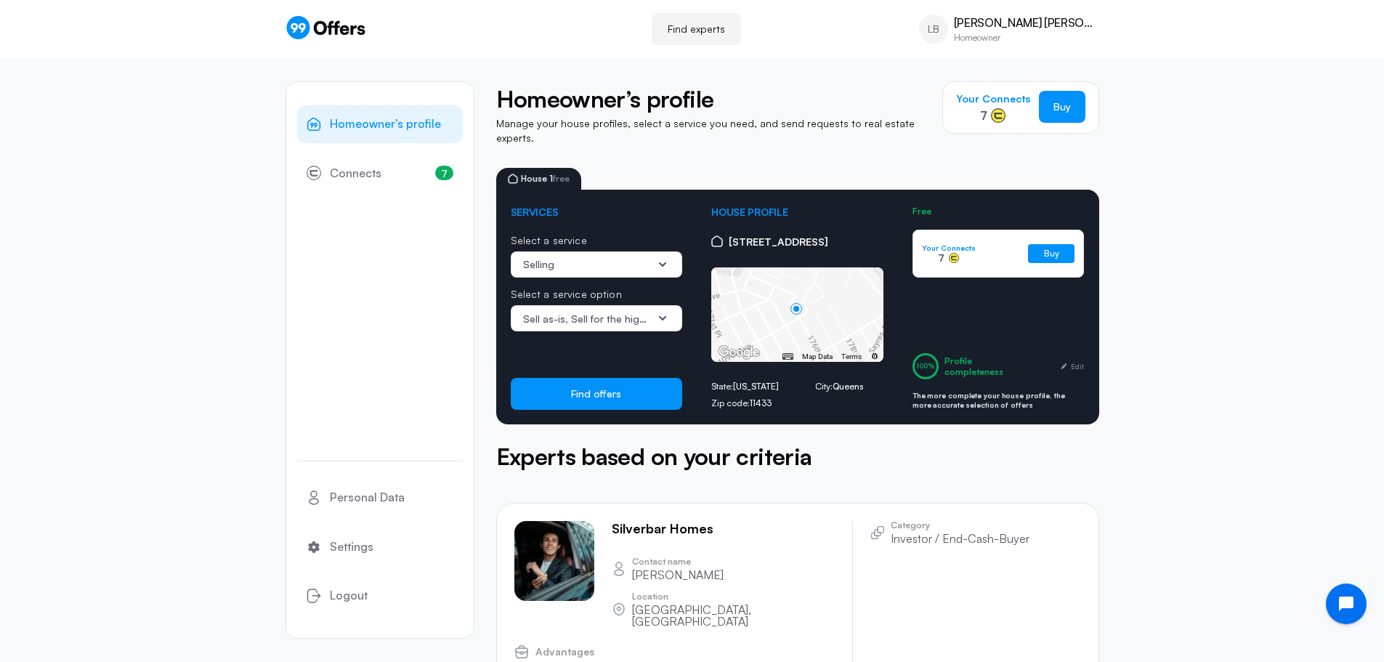
click at [665, 257] on icon "1 / 3" at bounding box center [662, 264] width 15 height 15
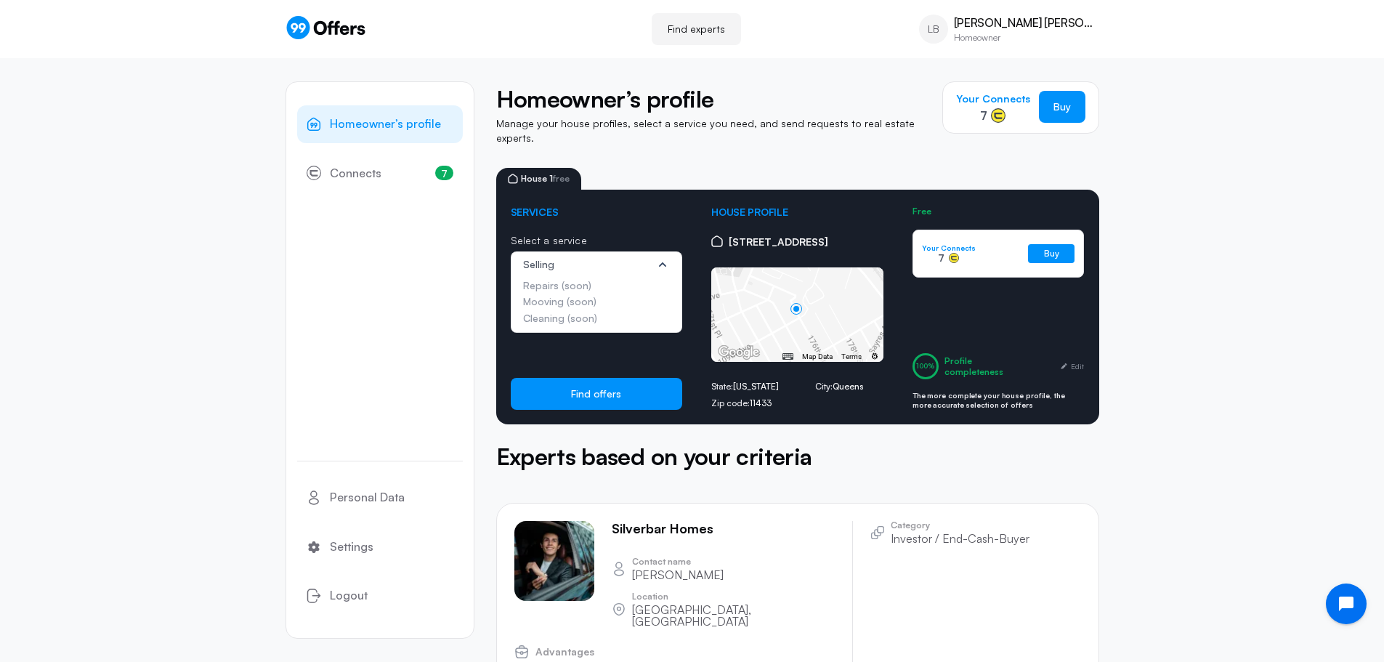
click at [665, 257] on icon "1 / 3" at bounding box center [662, 264] width 15 height 15
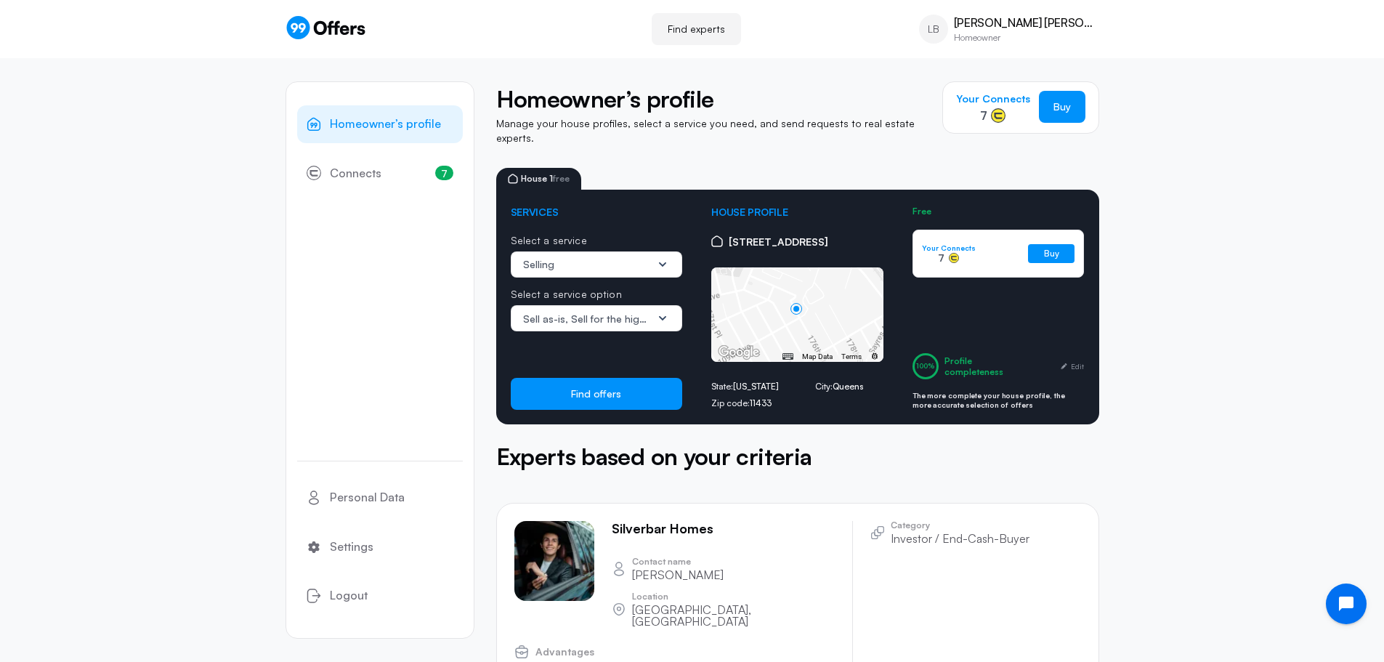
click at [803, 235] on span "[STREET_ADDRESS]" at bounding box center [779, 242] width 100 height 16
click at [621, 387] on button "Find offers" at bounding box center [597, 394] width 172 height 32
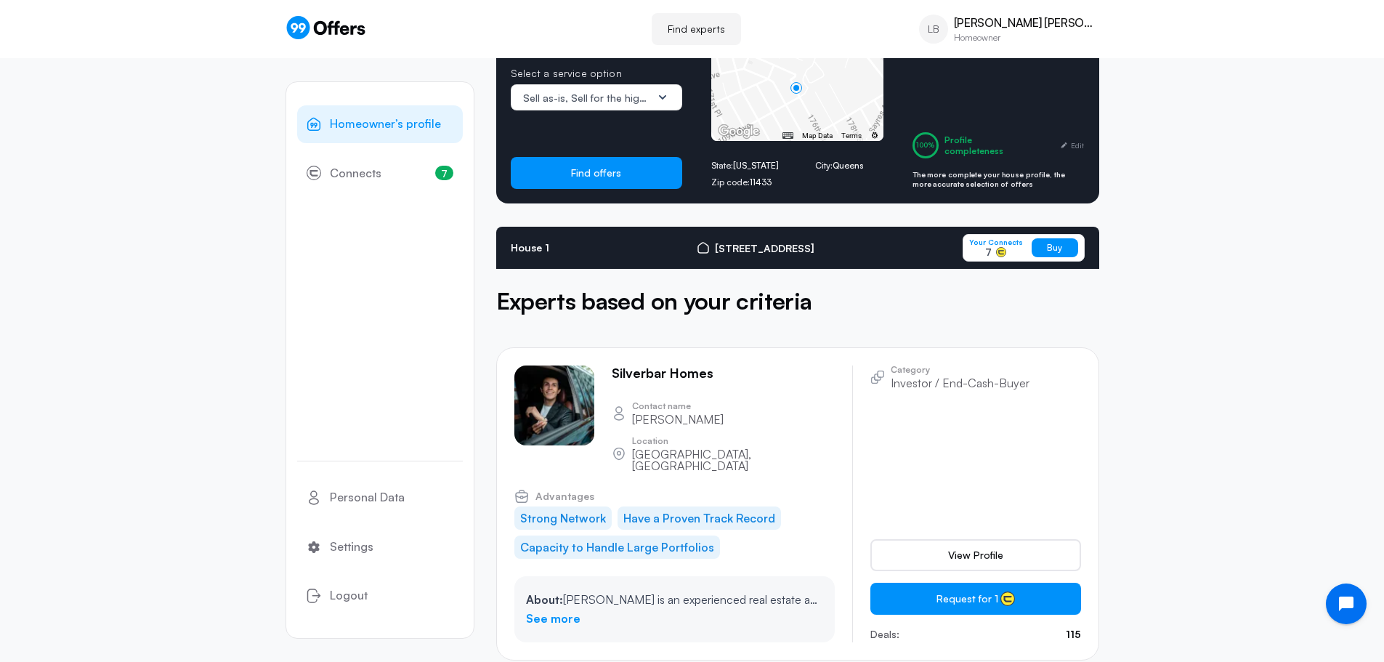
scroll to position [159, 0]
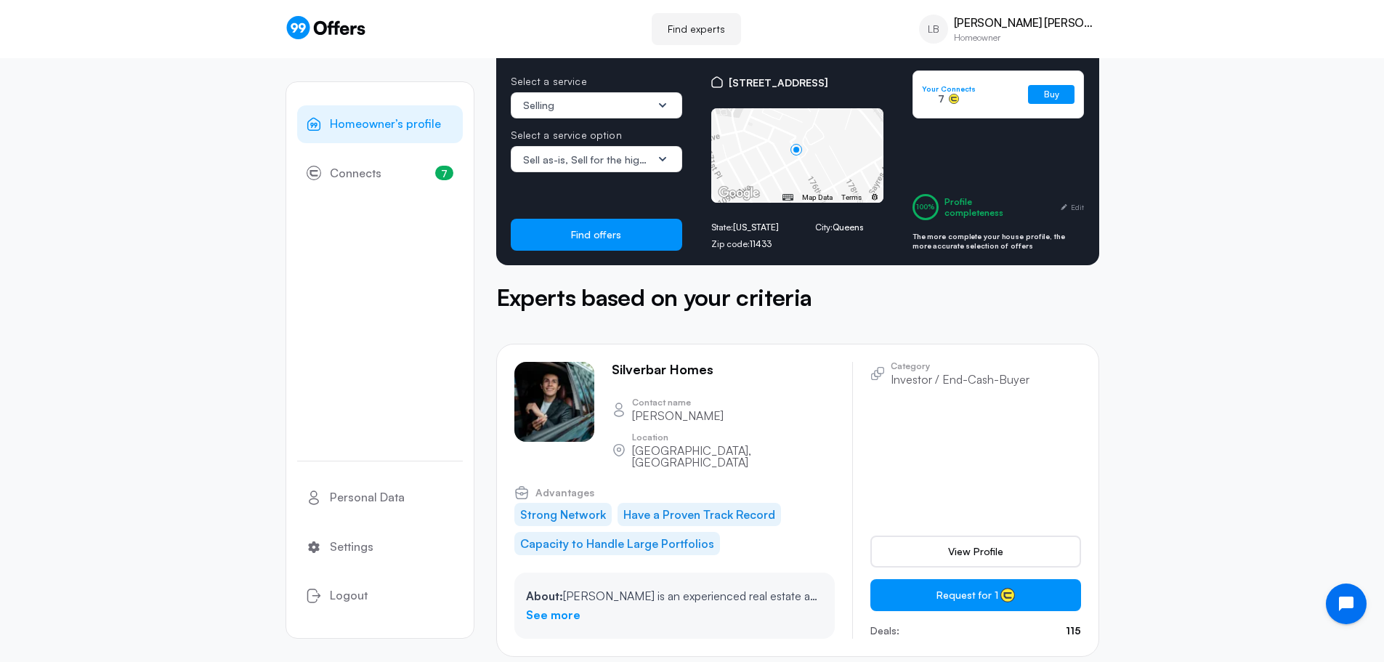
click at [729, 32] on link "Find experts" at bounding box center [696, 29] width 89 height 32
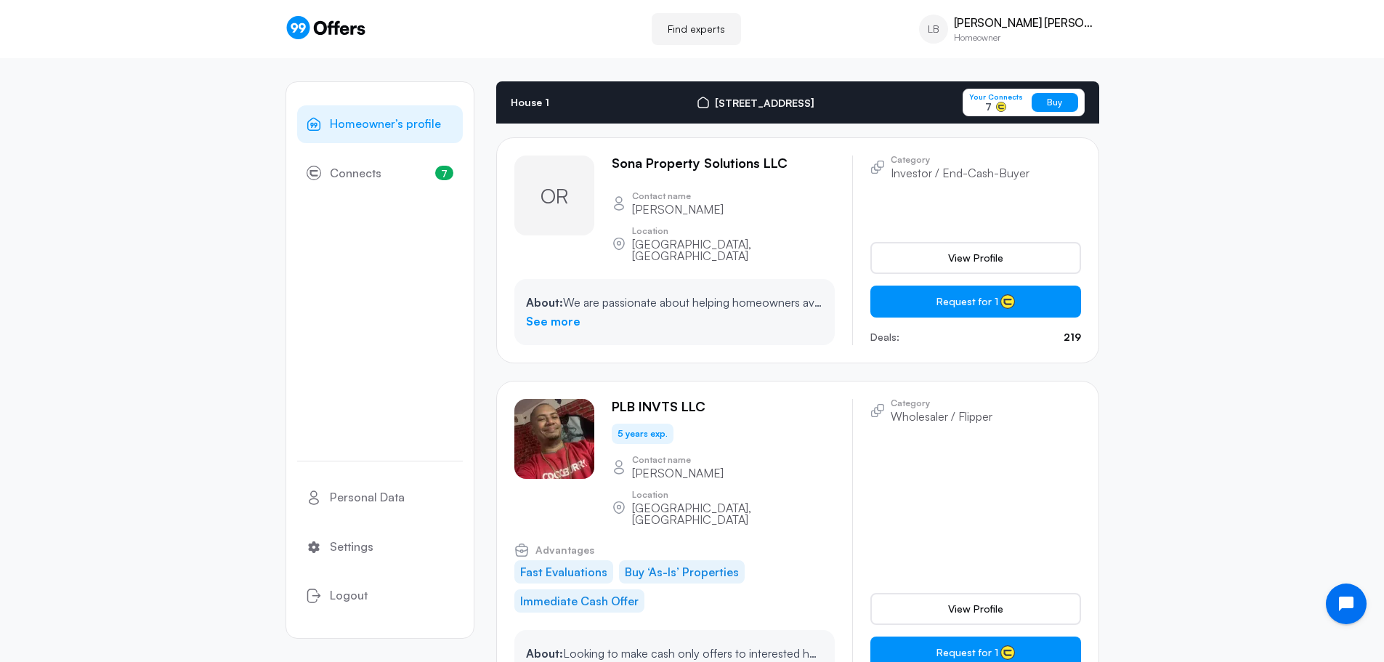
scroll to position [1577, 0]
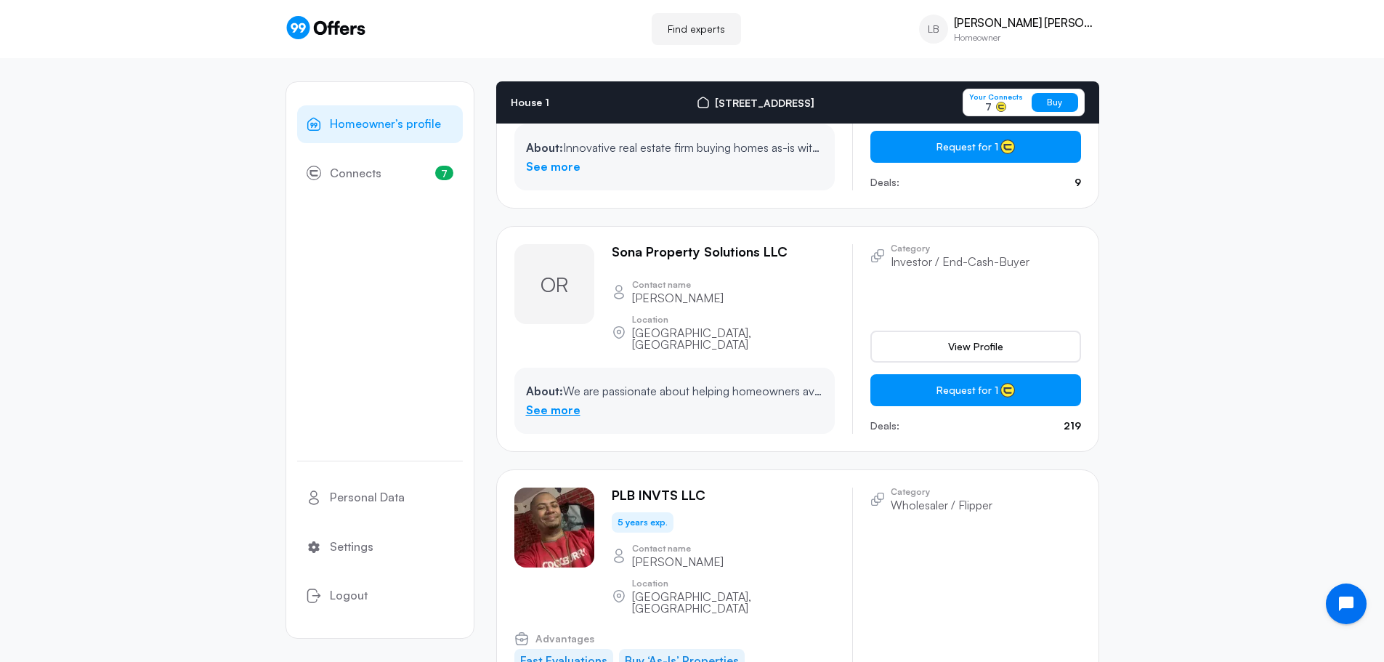
click at [541, 401] on link "See more" at bounding box center [553, 410] width 54 height 19
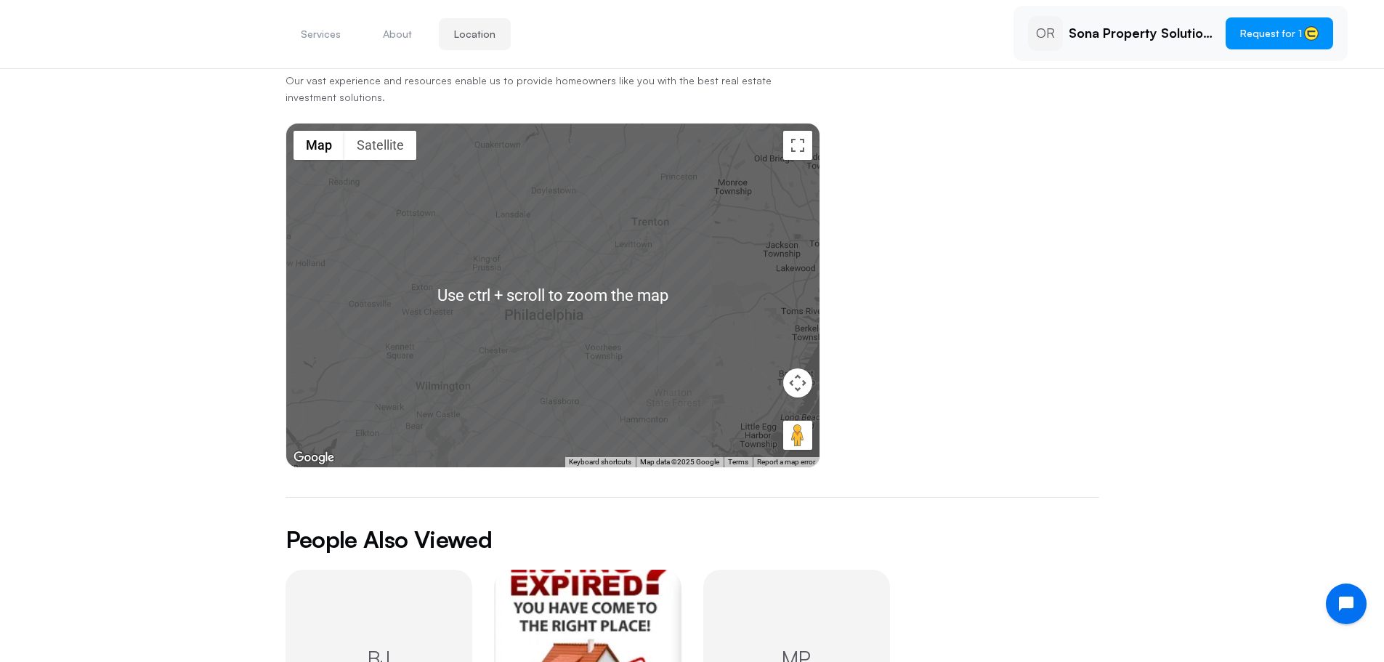
scroll to position [802, 0]
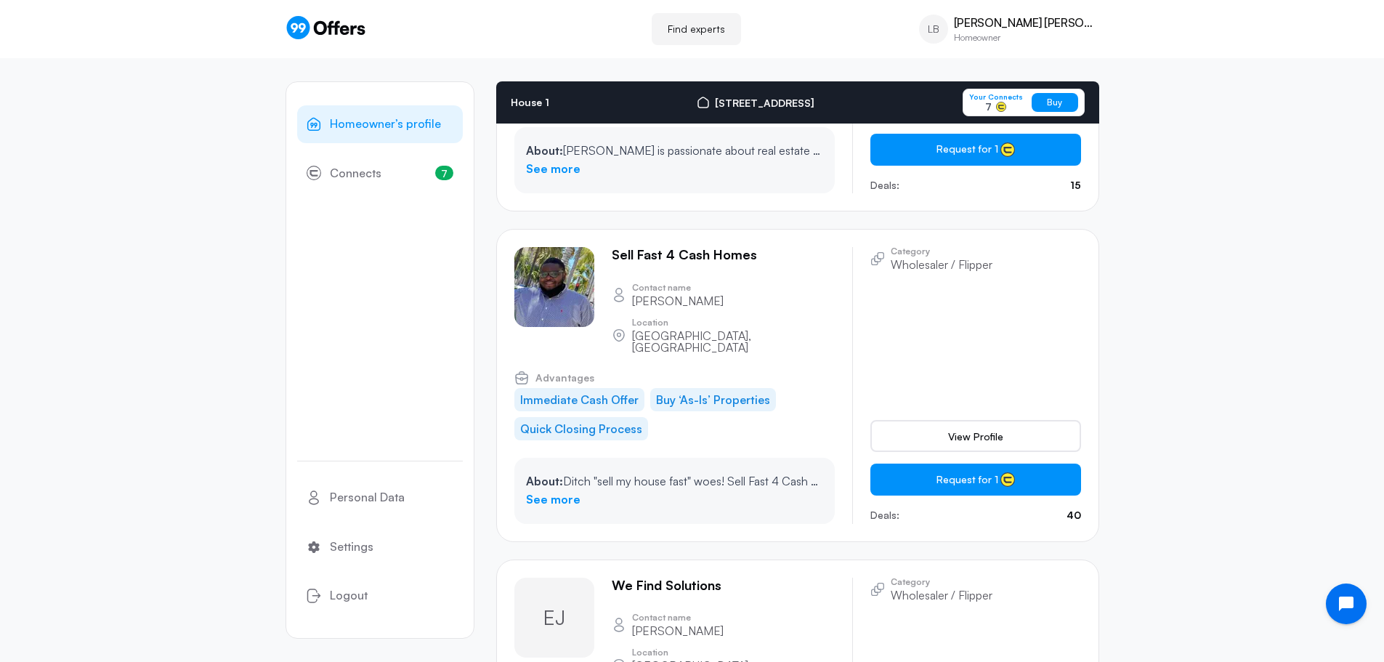
scroll to position [1087, 0]
